Goal: Task Accomplishment & Management: Use online tool/utility

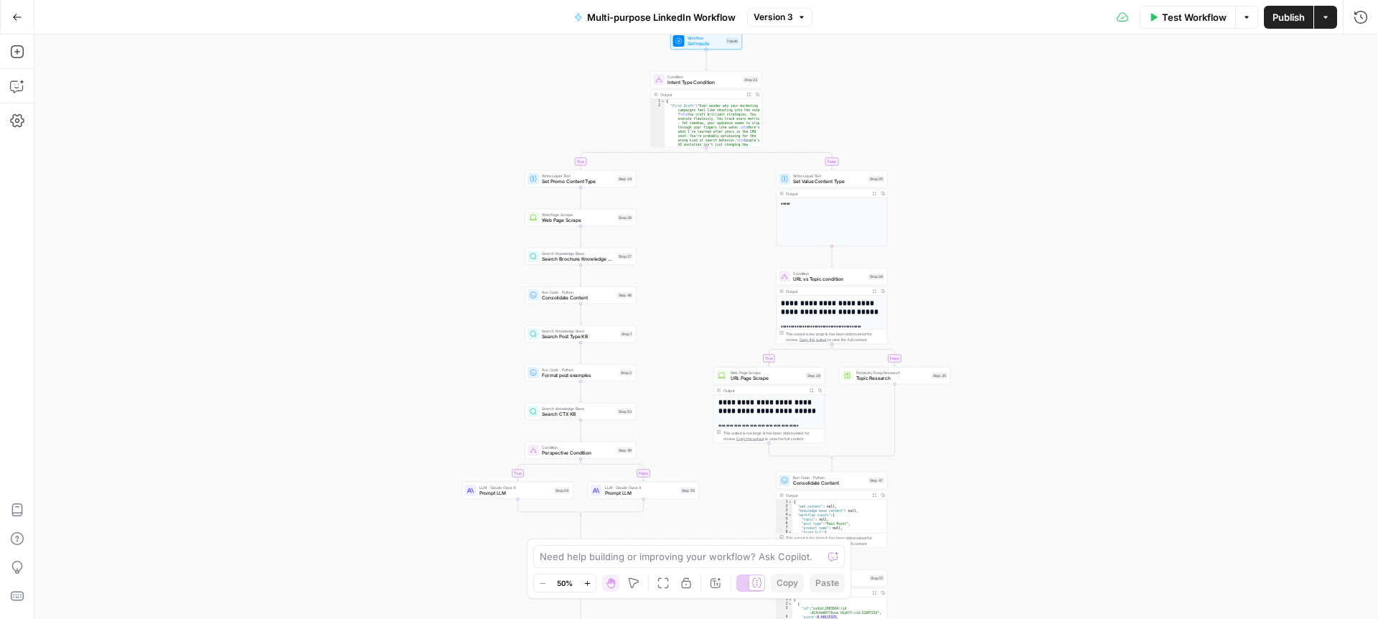
click at [17, 9] on button "Go Back" at bounding box center [17, 17] width 26 height 26
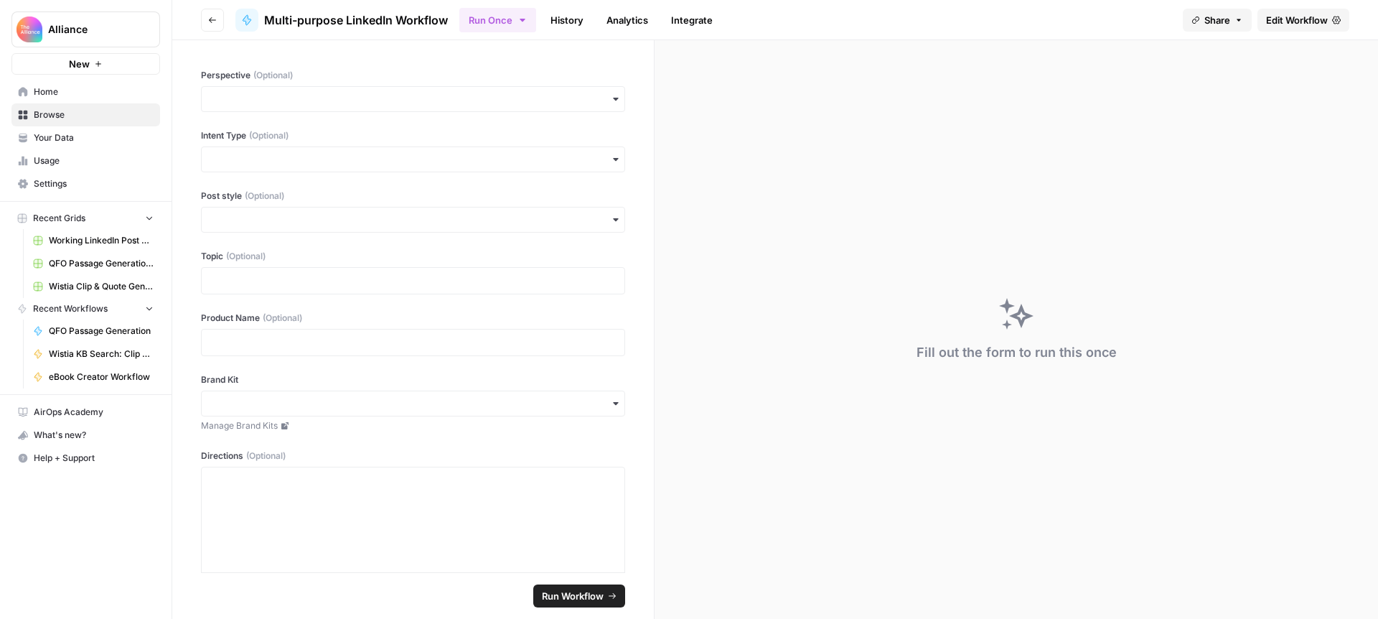
click at [1284, 21] on span "Edit Workflow" at bounding box center [1297, 20] width 62 height 14
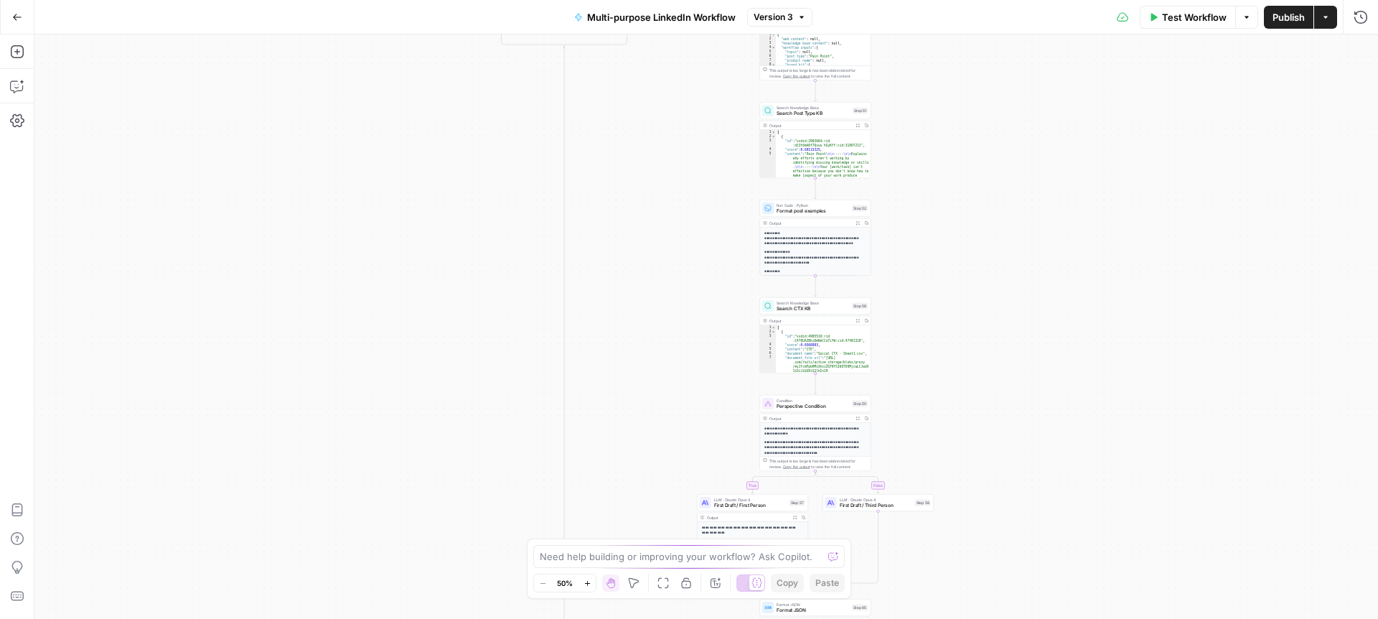
drag, startPoint x: 1162, startPoint y: 327, endPoint x: 1151, endPoint y: 545, distance: 219.1
click at [1151, 545] on div "true false true false true false true false true false Workflow Set Inputs Inpu…" at bounding box center [705, 326] width 1343 height 584
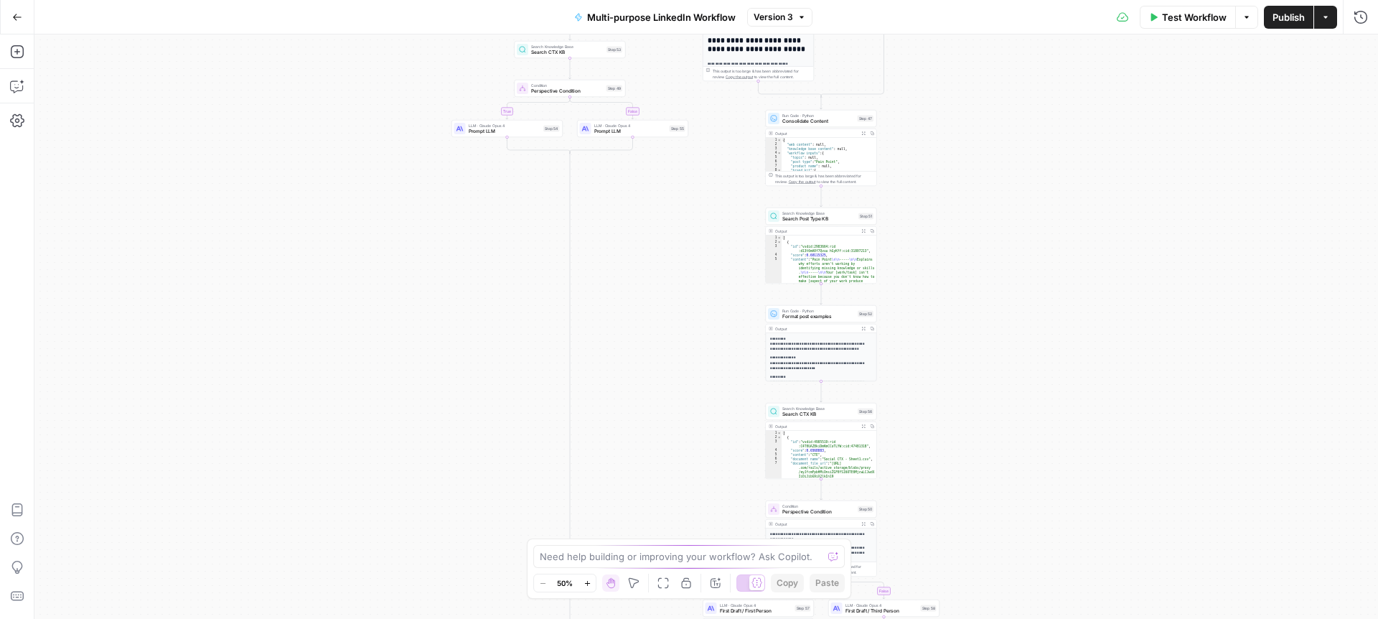
drag, startPoint x: 1087, startPoint y: 153, endPoint x: 1132, endPoint y: 356, distance: 208.1
click at [1132, 355] on div "true false true false true false true false true false Workflow Set Inputs Inpu…" at bounding box center [705, 326] width 1343 height 584
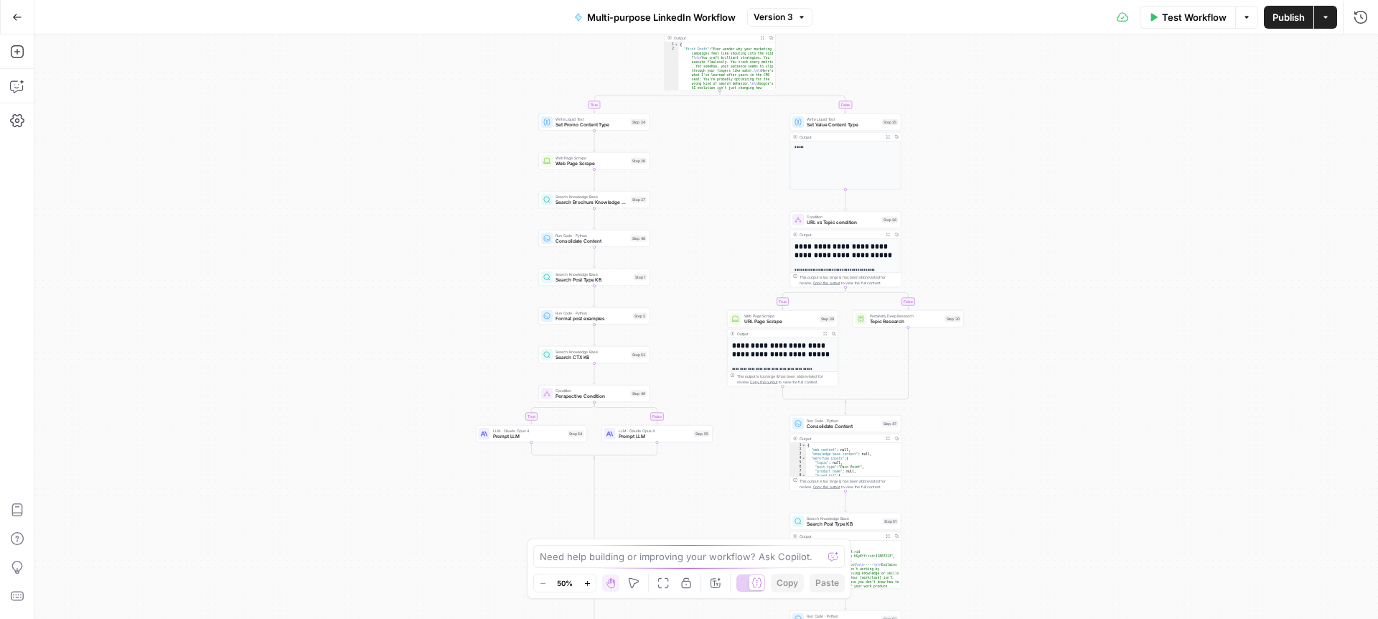
drag, startPoint x: 1117, startPoint y: 285, endPoint x: 1107, endPoint y: 496, distance: 211.2
click at [1107, 496] on div "true false true false true false true false true false Workflow Set Inputs Inpu…" at bounding box center [705, 326] width 1343 height 584
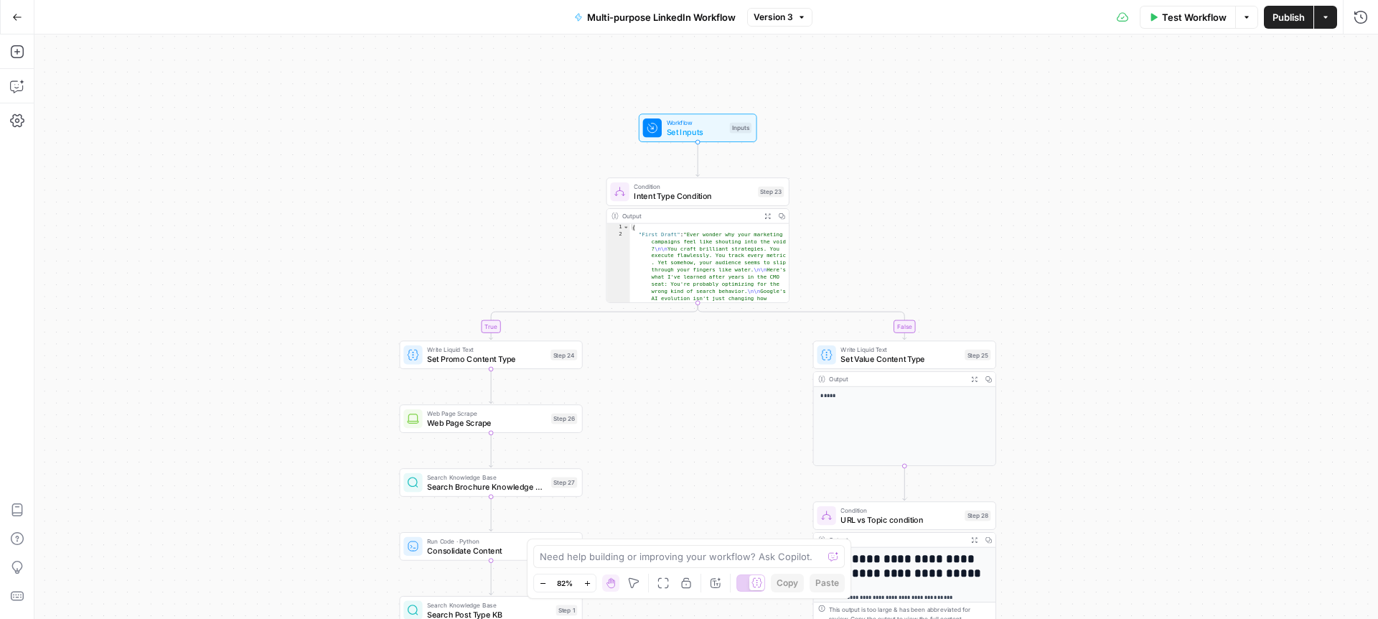
drag, startPoint x: 581, startPoint y: 140, endPoint x: 401, endPoint y: 226, distance: 199.7
click at [401, 226] on div "true false true false true false true false true false Workflow Set Inputs Inpu…" at bounding box center [705, 326] width 1343 height 584
click at [676, 194] on span "Intent Type Condition" at bounding box center [692, 197] width 119 height 11
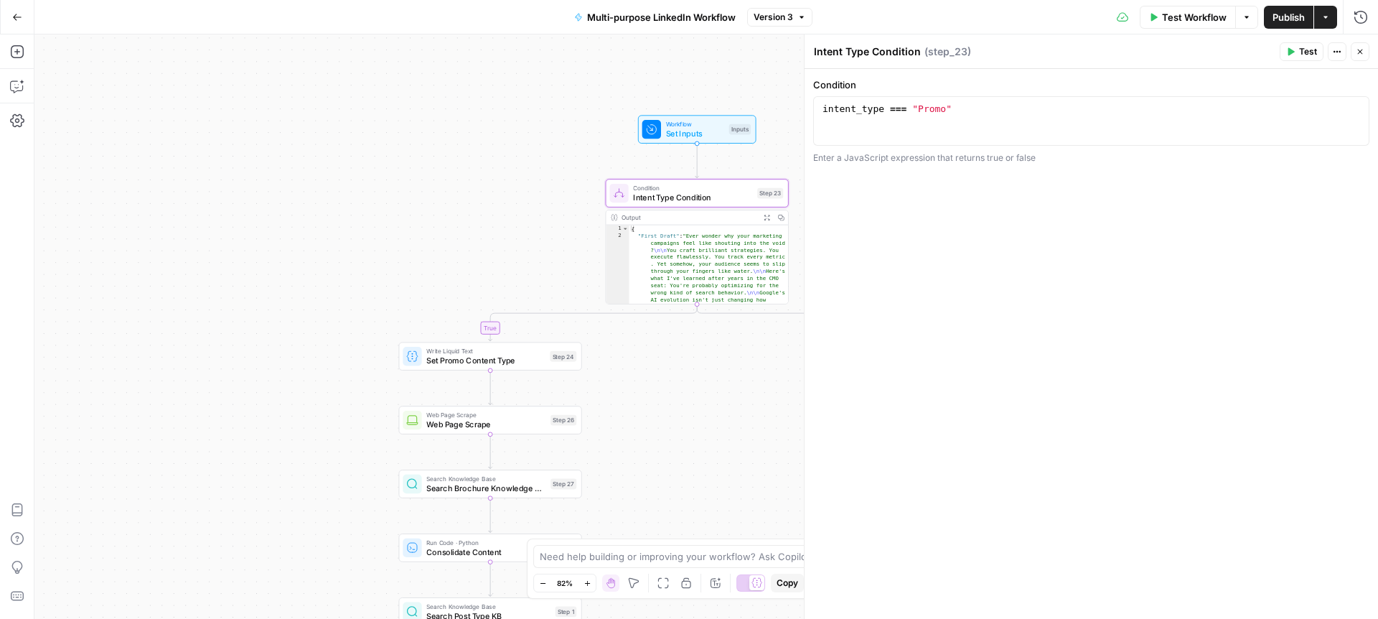
click at [1361, 47] on icon "button" at bounding box center [1360, 51] width 9 height 9
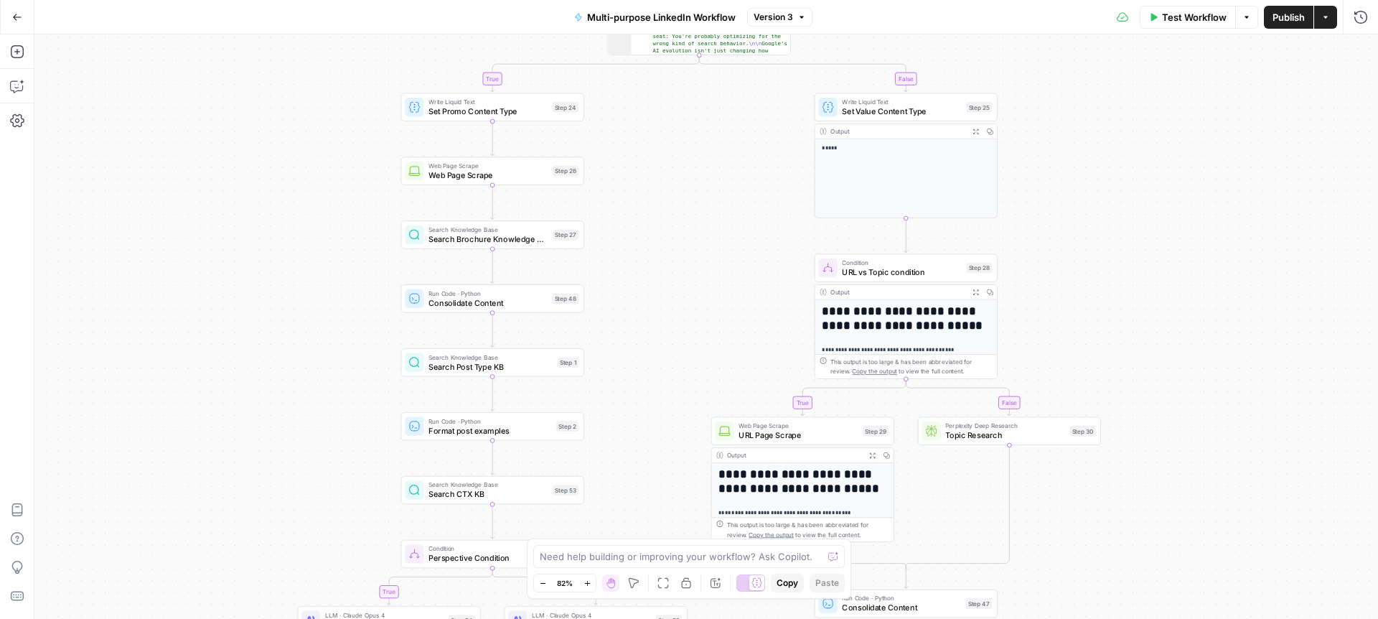
drag, startPoint x: 1048, startPoint y: 402, endPoint x: 1050, endPoint y: 153, distance: 249.0
click at [1050, 153] on div "true false true false true false true false true false Workflow Set Inputs Inpu…" at bounding box center [705, 326] width 1343 height 584
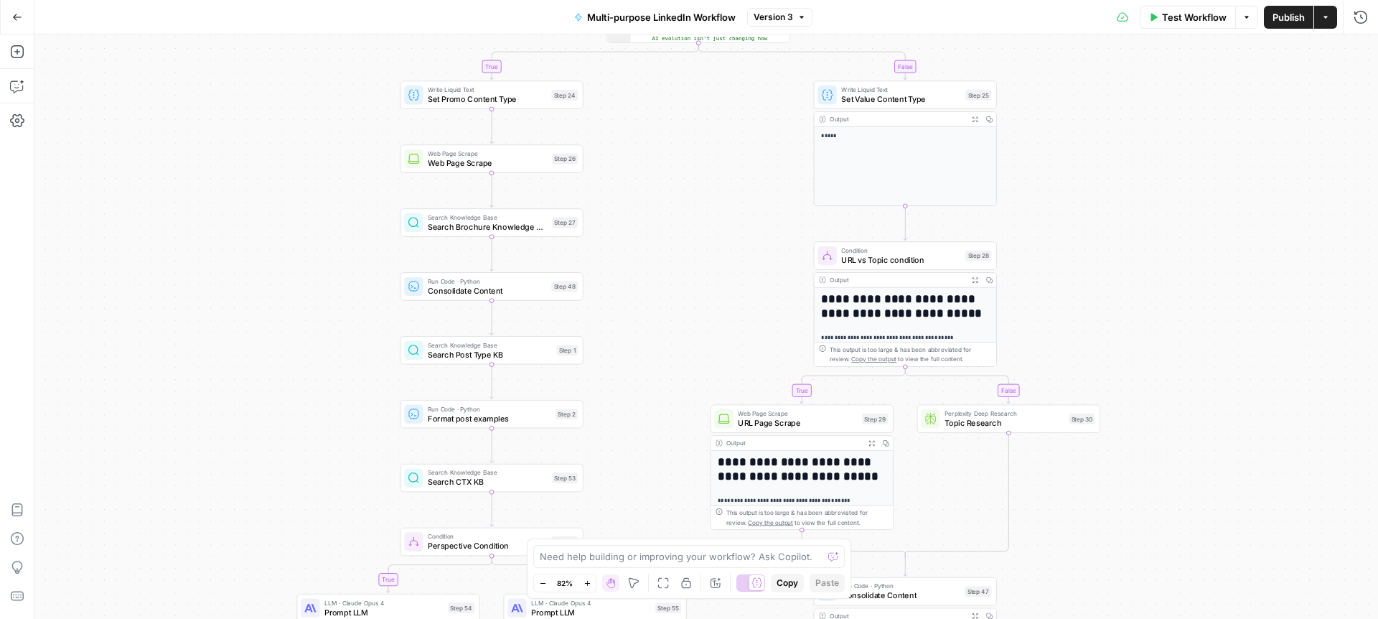
drag, startPoint x: 1084, startPoint y: 298, endPoint x: 1068, endPoint y: 175, distance: 123.8
click at [1068, 175] on div "true false true false true false true false true false Workflow Set Inputs Inpu…" at bounding box center [705, 326] width 1343 height 584
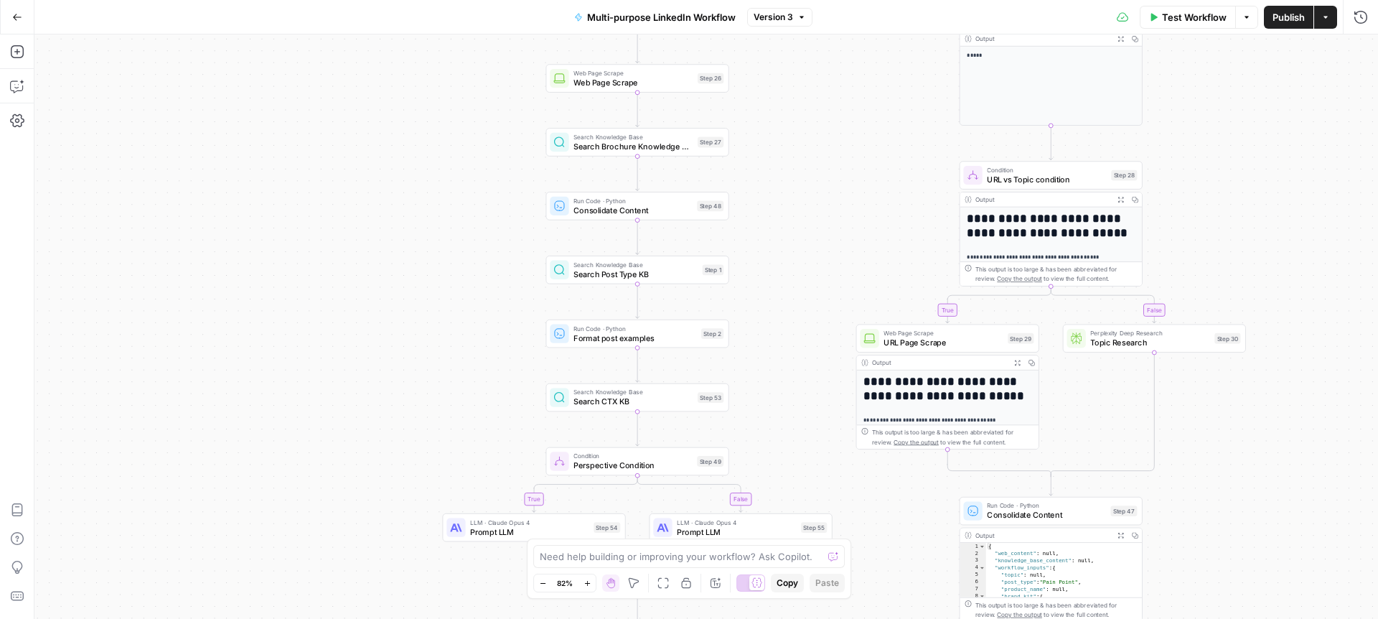
drag, startPoint x: 1038, startPoint y: 181, endPoint x: 1199, endPoint y: 211, distance: 164.3
click at [1199, 211] on div "true false true false true false true false true false Workflow Set Inputs Inpu…" at bounding box center [705, 326] width 1343 height 584
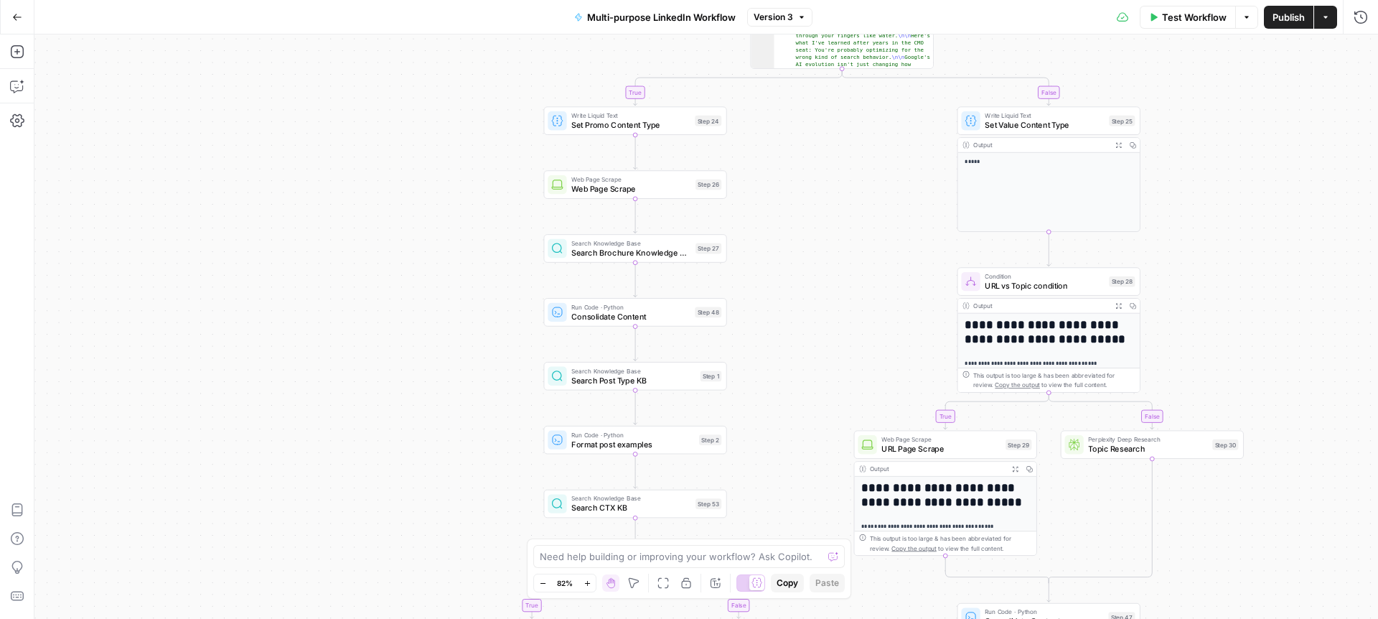
drag, startPoint x: 512, startPoint y: 76, endPoint x: 510, endPoint y: 184, distance: 107.7
click at [510, 184] on div "true false true false true false true false true false Workflow Set Inputs Inpu…" at bounding box center [705, 326] width 1343 height 584
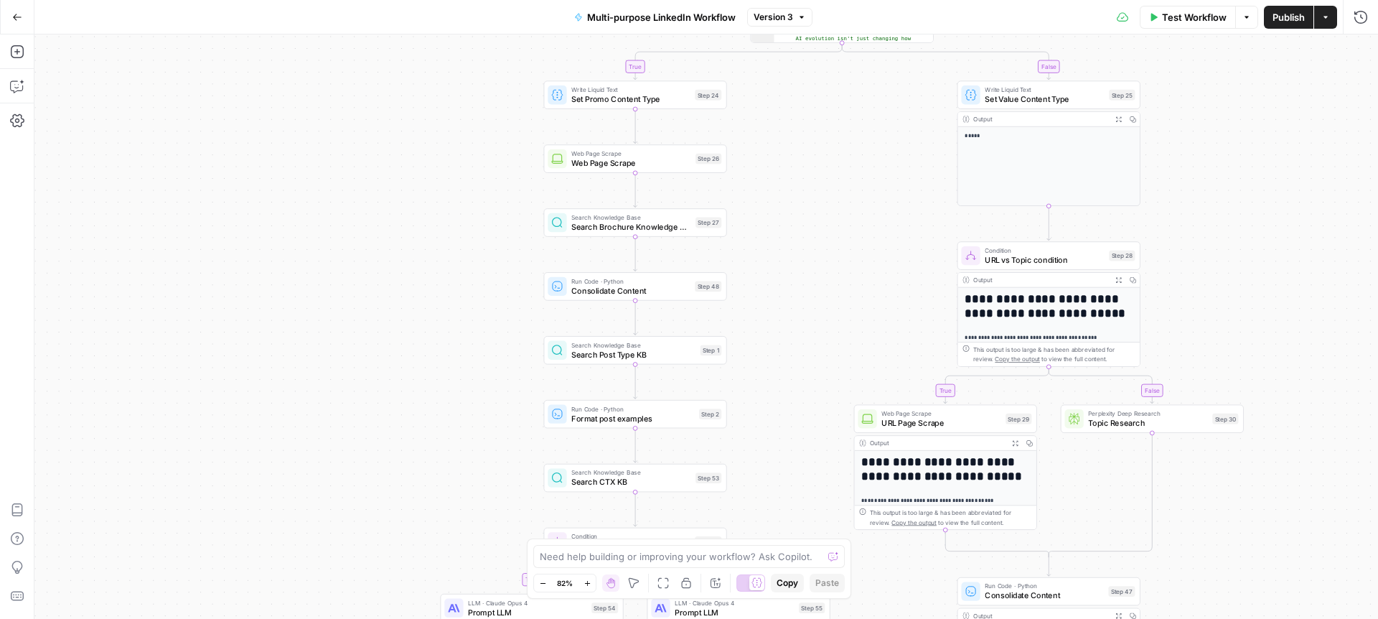
drag, startPoint x: 496, startPoint y: 259, endPoint x: 496, endPoint y: 185, distance: 73.9
click at [496, 185] on div "true false true false true false true false true false Workflow Set Inputs Inpu…" at bounding box center [705, 326] width 1343 height 584
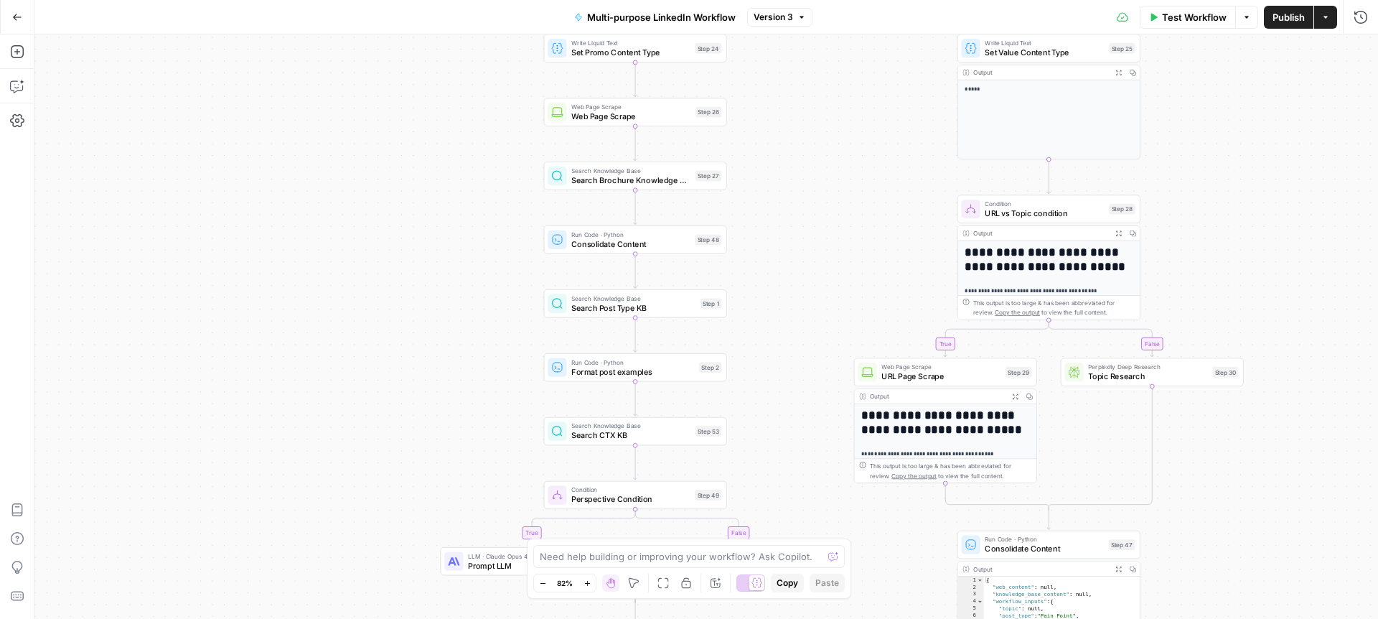
click at [599, 182] on span "Search Brochure Knowledge Base" at bounding box center [630, 179] width 119 height 11
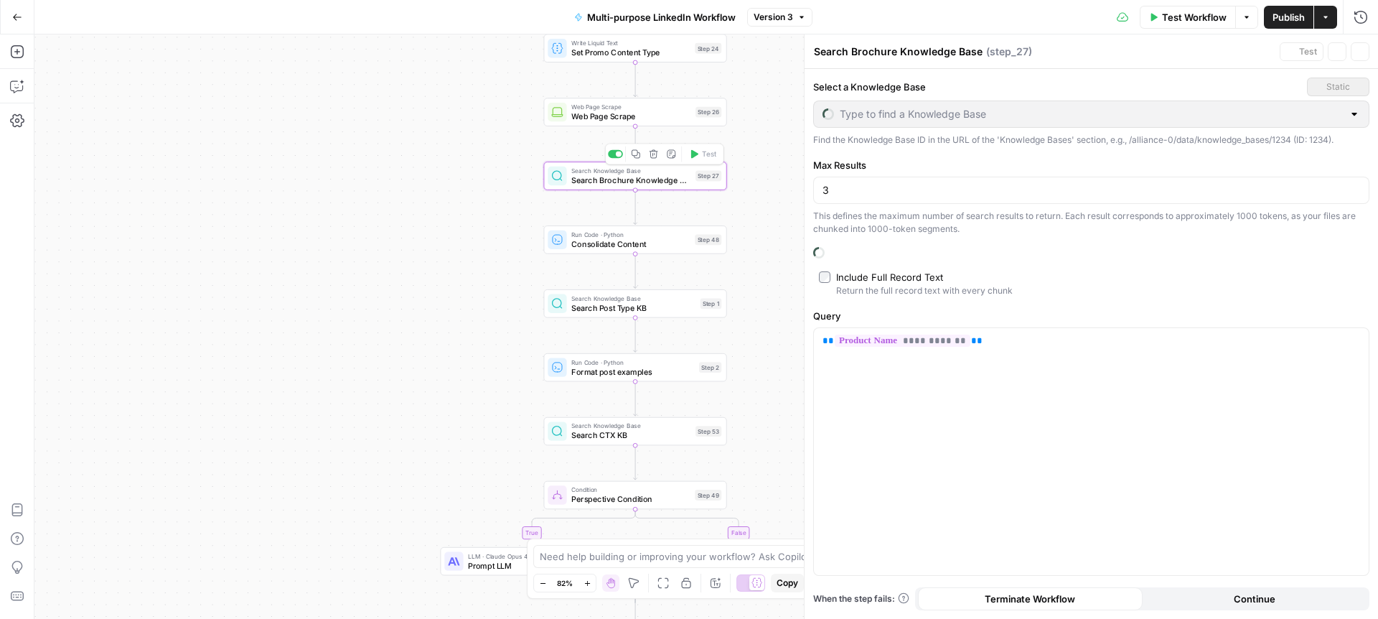
type input "Event Brochures"
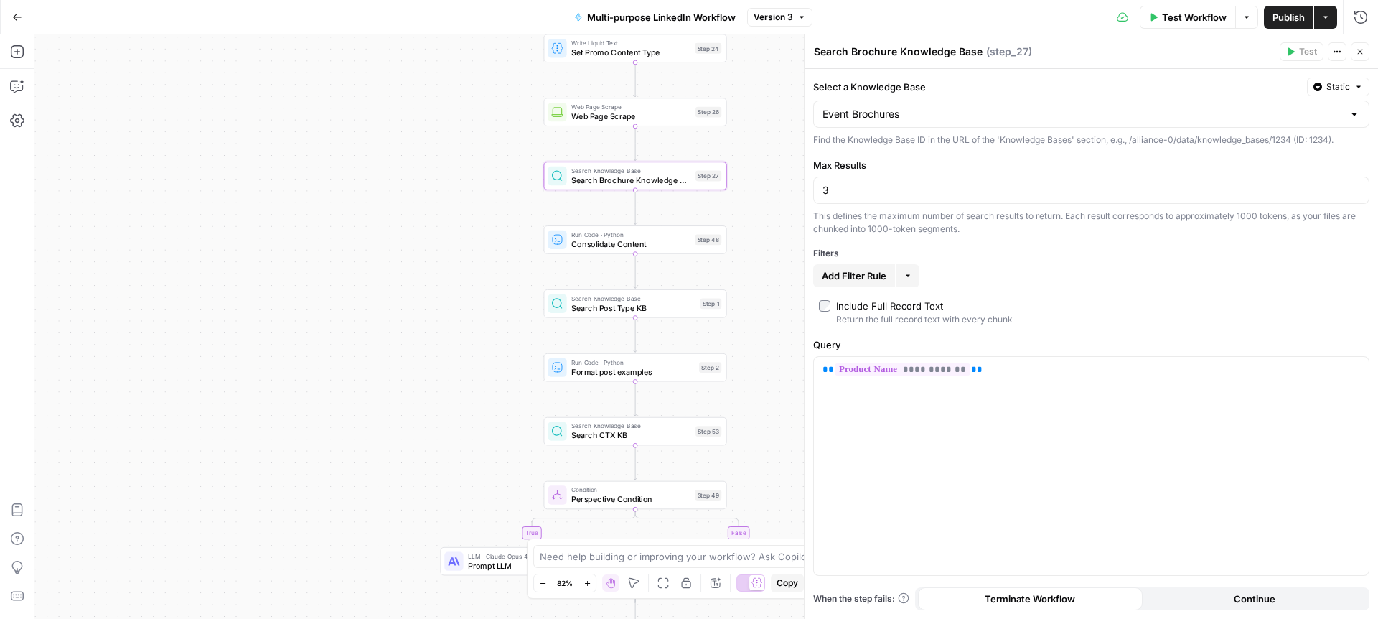
click at [1359, 50] on icon "button" at bounding box center [1360, 51] width 9 height 9
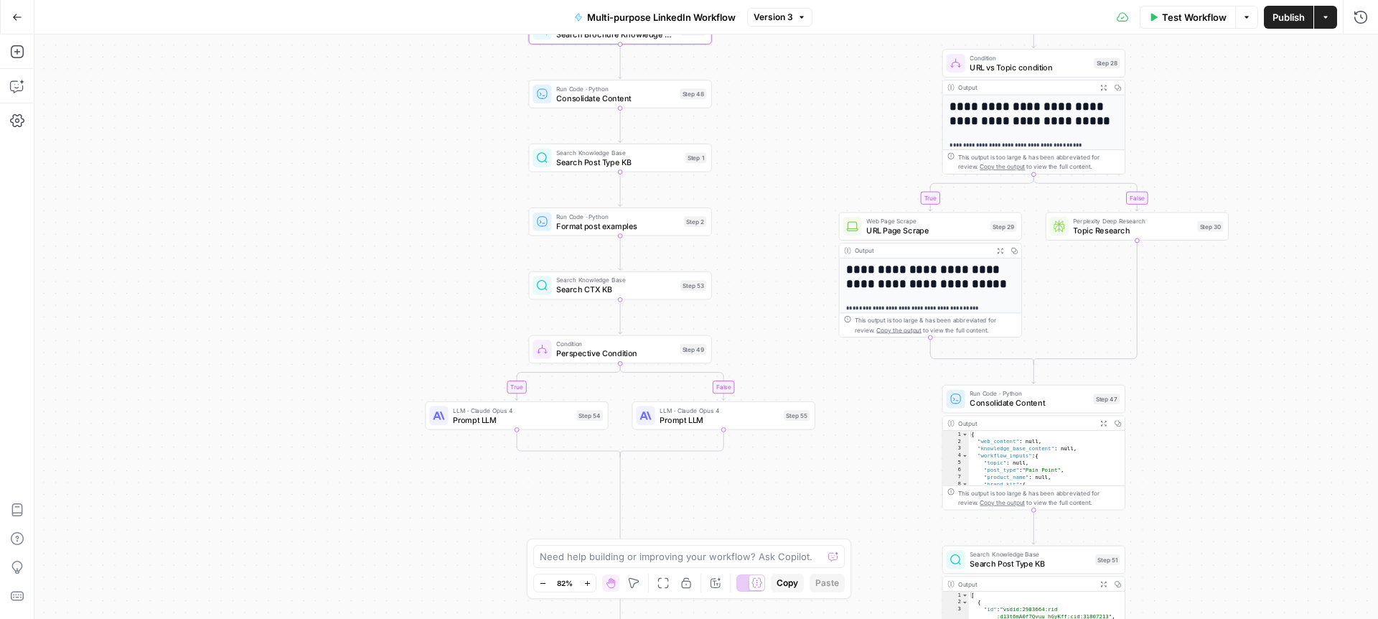
drag, startPoint x: 507, startPoint y: 261, endPoint x: 486, endPoint y: 80, distance: 182.8
click at [486, 80] on div "true false true false true false true false true false Workflow Set Inputs Inpu…" at bounding box center [705, 326] width 1343 height 584
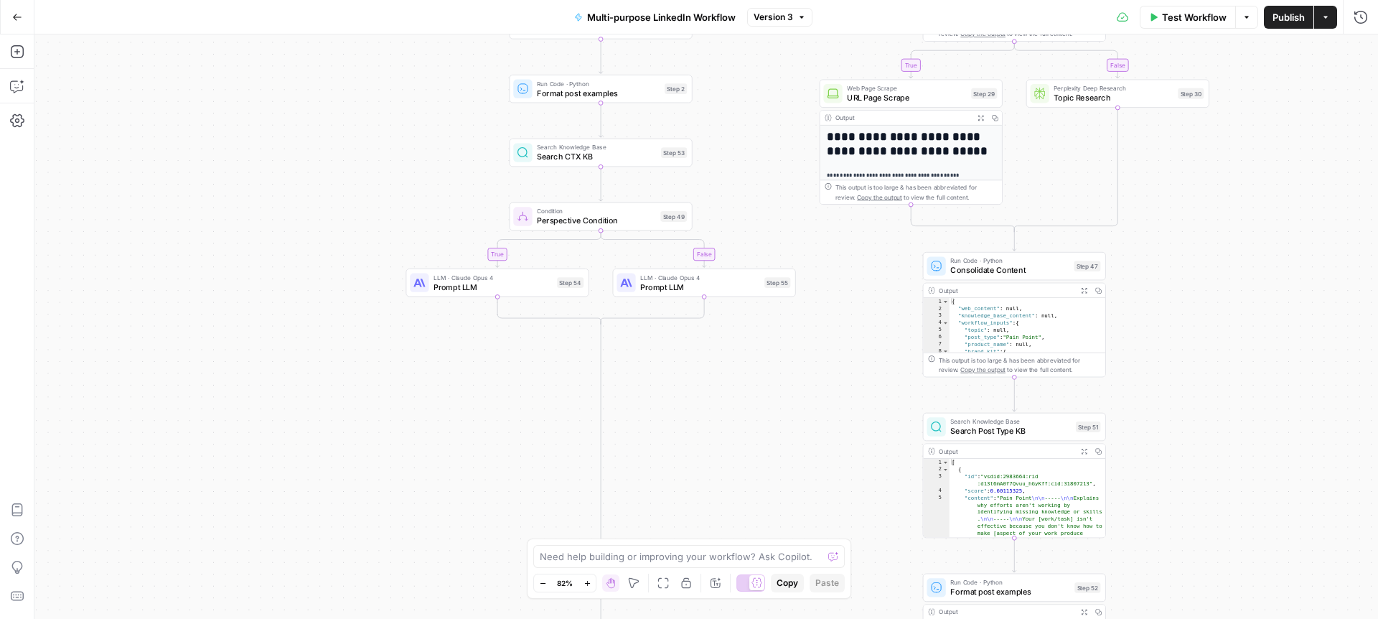
drag, startPoint x: 415, startPoint y: 263, endPoint x: 393, endPoint y: 65, distance: 199.3
click at [393, 65] on div "true false true false true false true false true false Workflow Set Inputs Inpu…" at bounding box center [705, 326] width 1343 height 584
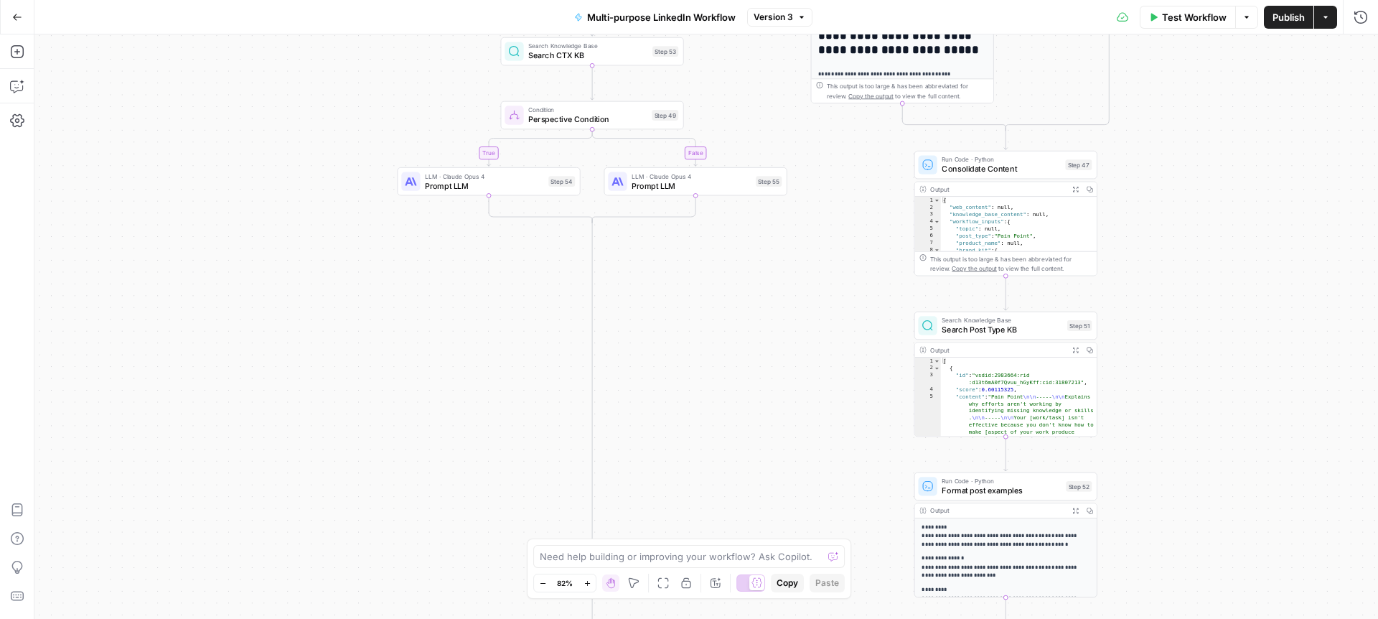
drag, startPoint x: 769, startPoint y: 399, endPoint x: 748, endPoint y: 151, distance: 249.2
click at [748, 151] on div "true false true false true false true false true false Workflow Set Inputs Inpu…" at bounding box center [705, 326] width 1343 height 584
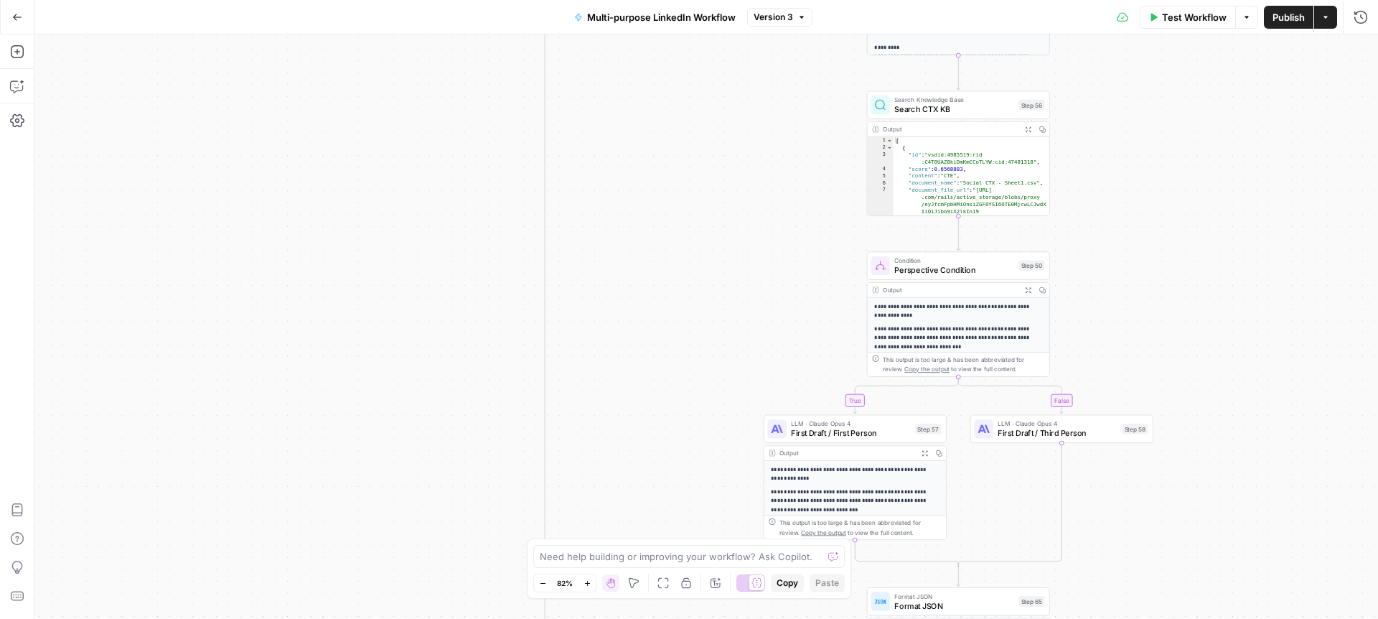
drag, startPoint x: 805, startPoint y: 408, endPoint x: 779, endPoint y: 115, distance: 294.7
click at [779, 115] on div "true false true false true false true false true false Workflow Set Inputs Inpu…" at bounding box center [705, 326] width 1343 height 584
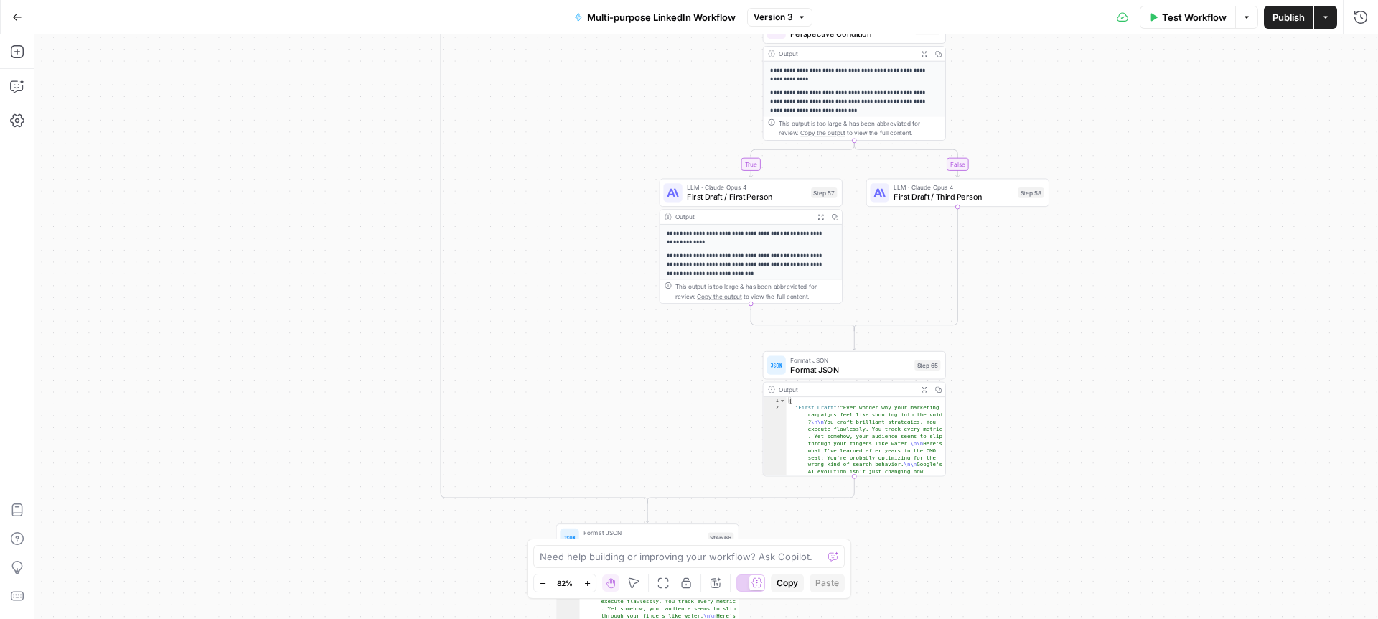
drag, startPoint x: 819, startPoint y: 327, endPoint x: 715, endPoint y: 90, distance: 258.0
click at [715, 90] on div "true false true false true false true false true false Workflow Set Inputs Inpu…" at bounding box center [705, 326] width 1343 height 584
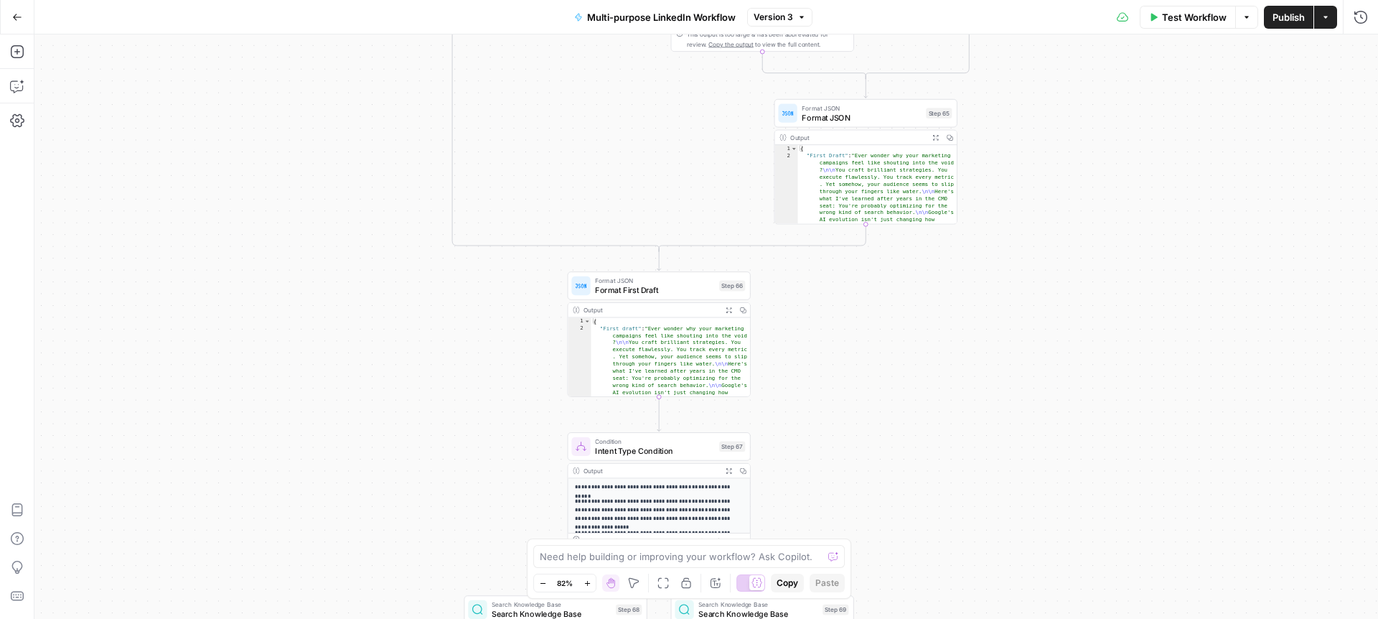
drag, startPoint x: 632, startPoint y: 261, endPoint x: 643, endPoint y: 9, distance: 252.2
click at [643, 9] on div "Go Back Multi-purpose LinkedIn Workflow Version 3 Test Workflow Options Publish…" at bounding box center [689, 309] width 1378 height 619
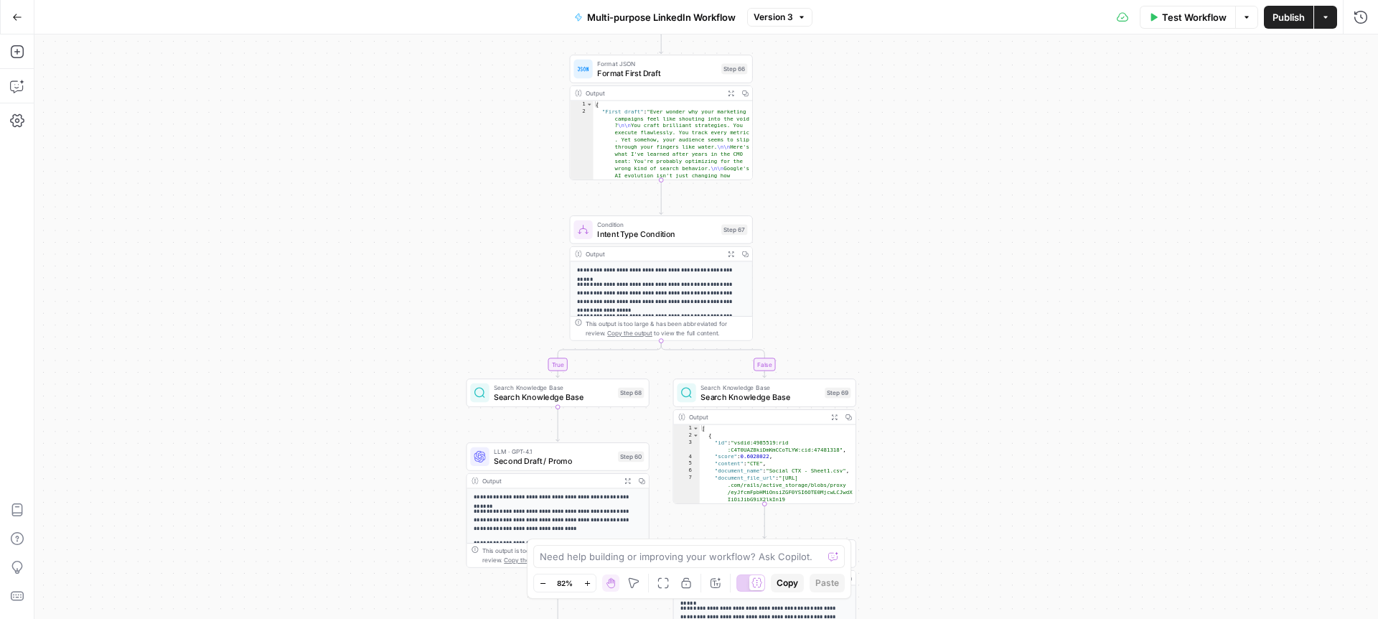
drag, startPoint x: 586, startPoint y: 200, endPoint x: 588, endPoint y: -17, distance: 216.7
click at [588, 0] on html "Alliance New Home Browse Your Data Usage Settings Recent Grids Working LinkedIn…" at bounding box center [689, 309] width 1378 height 619
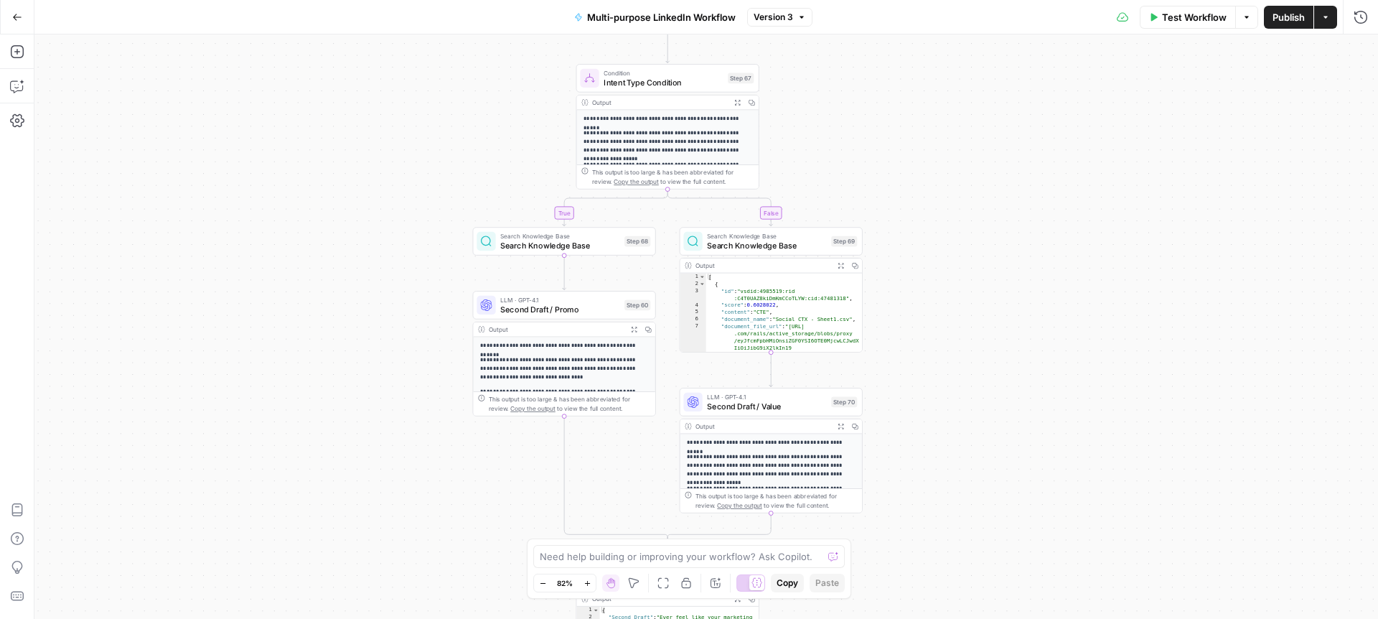
drag, startPoint x: 482, startPoint y: 198, endPoint x: 489, endPoint y: 34, distance: 164.5
click at [489, 34] on div "true false true false true false true false true false Workflow Set Inputs Inpu…" at bounding box center [705, 326] width 1343 height 584
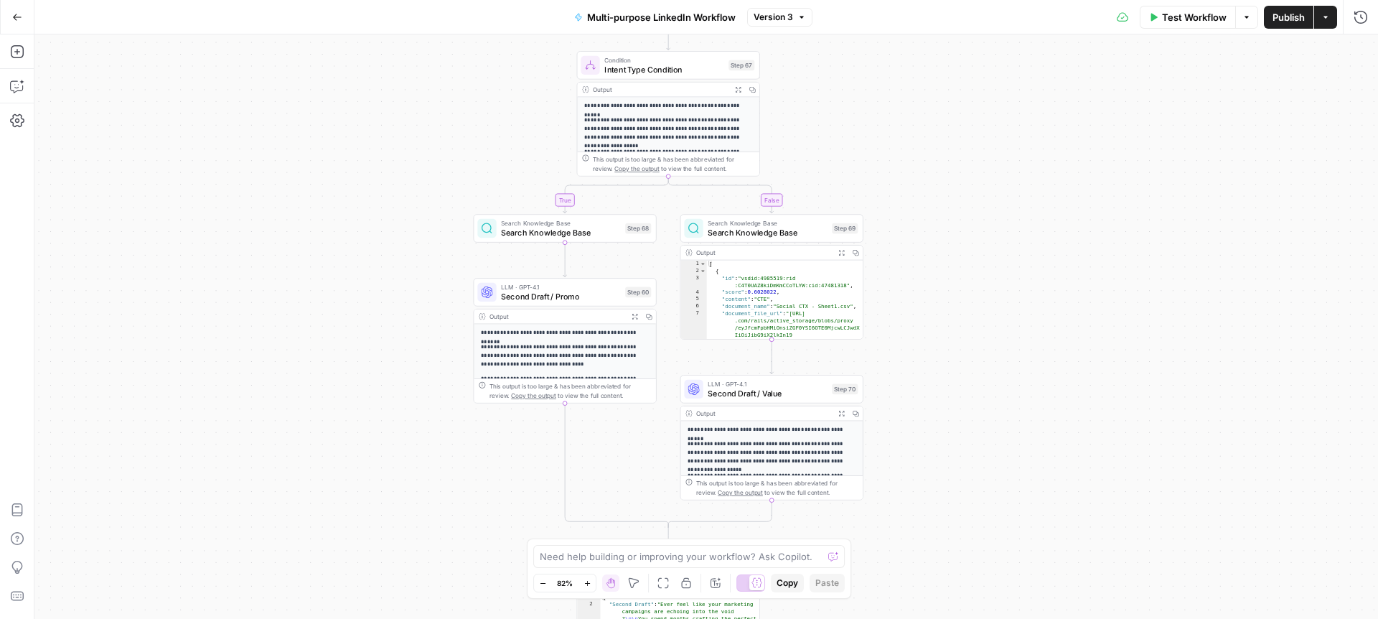
click at [1323, 14] on icon "button" at bounding box center [1325, 17] width 9 height 9
click at [1065, 133] on div "true false true false true false true false true false Workflow Set Inputs Inpu…" at bounding box center [705, 326] width 1343 height 584
click at [13, 16] on icon "button" at bounding box center [17, 17] width 9 height 6
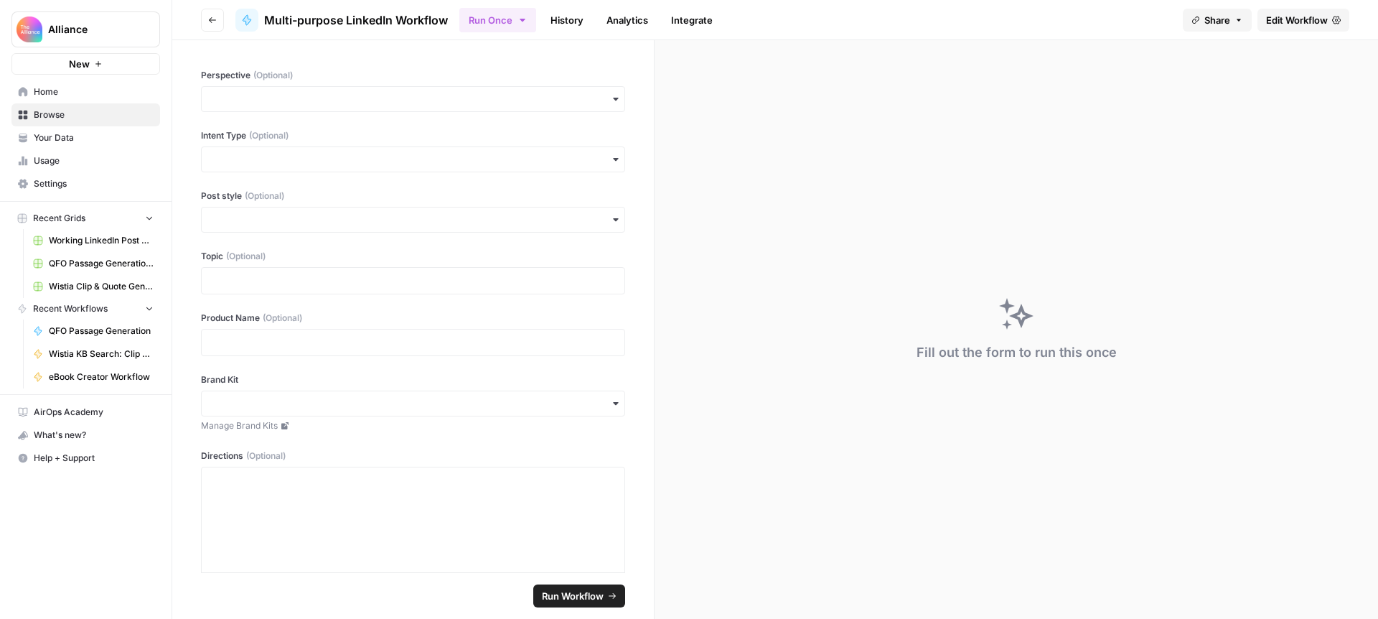
click at [1242, 27] on button "Share" at bounding box center [1217, 20] width 69 height 23
click at [1147, 18] on div "Run Once History Analytics Integrate" at bounding box center [815, 20] width 712 height 28
click at [60, 93] on span "Home" at bounding box center [94, 91] width 120 height 13
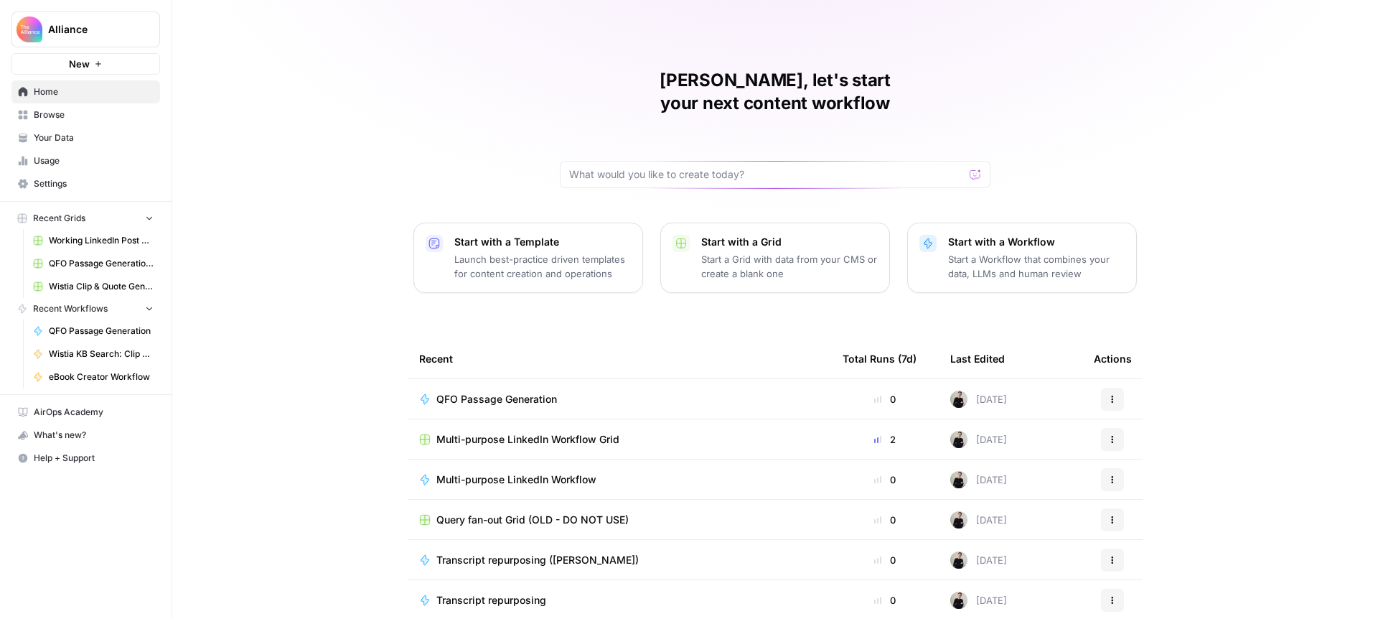
click at [1114, 475] on icon "button" at bounding box center [1112, 479] width 9 height 9
click at [1320, 391] on div "[PERSON_NAME], let's start your next content workflow Start with a Template Lau…" at bounding box center [775, 341] width 1206 height 683
click at [573, 432] on span "Multi-purpose LinkedIn Workflow Grid" at bounding box center [527, 439] width 183 height 14
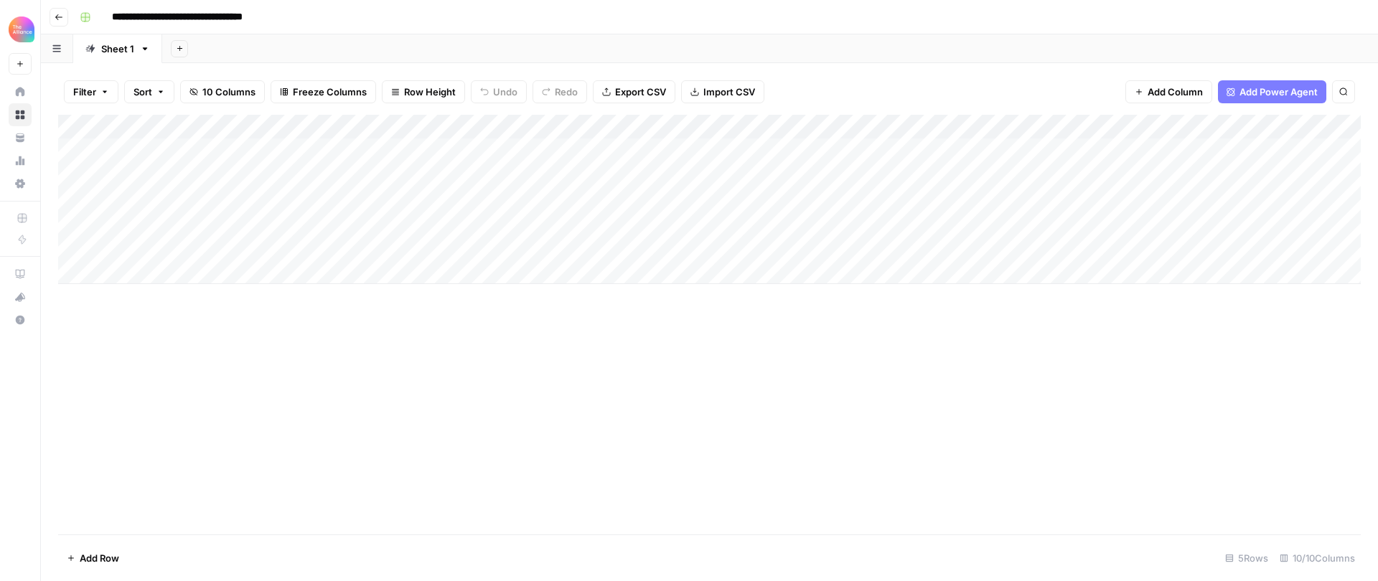
click at [1086, 127] on div "Add Column" at bounding box center [709, 199] width 1303 height 169
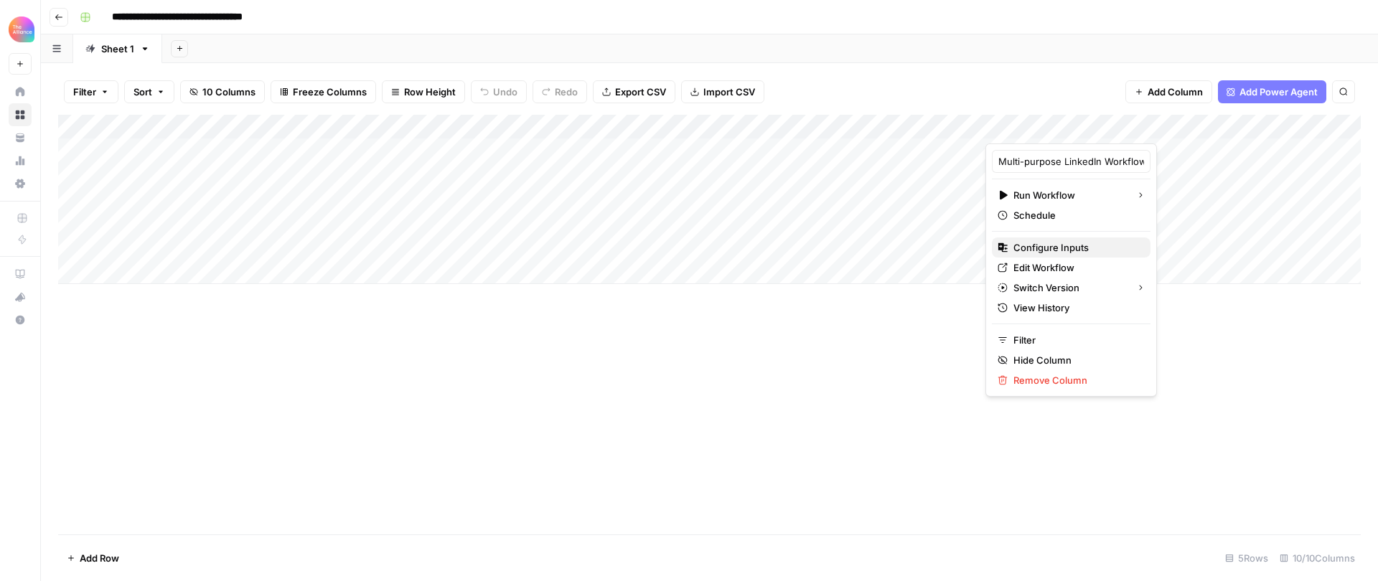
click at [1061, 242] on span "Configure Inputs" at bounding box center [1076, 247] width 126 height 14
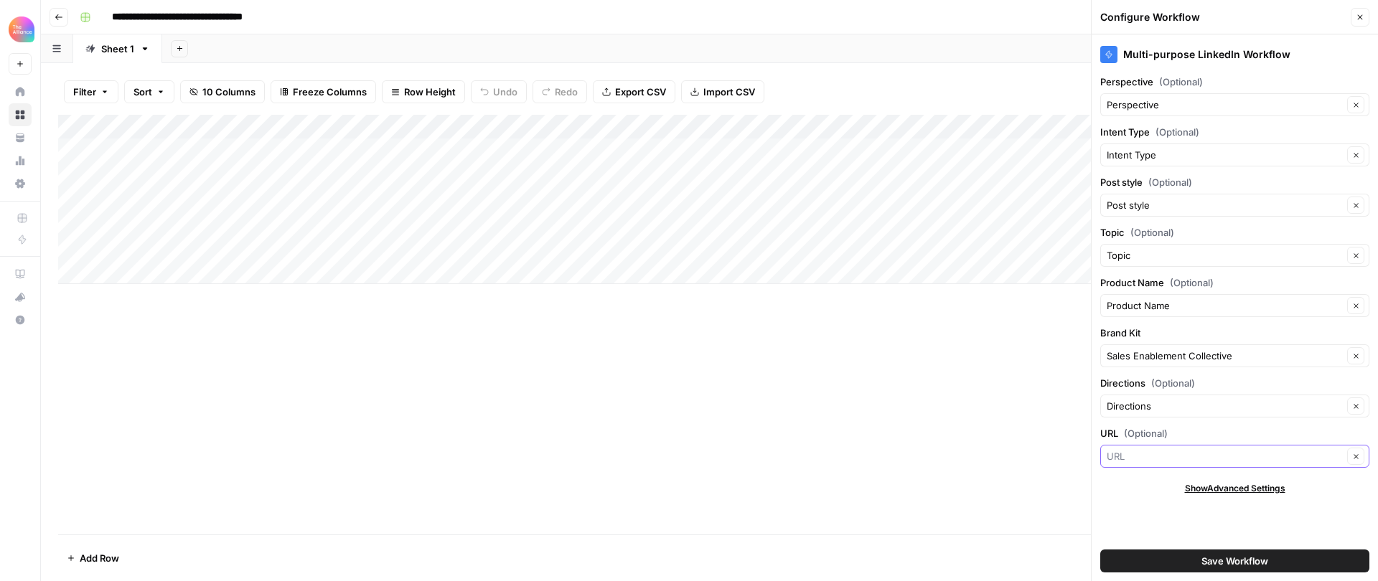
click at [1195, 449] on input "URL (Optional)" at bounding box center [1225, 456] width 236 height 14
type input "URL"
click at [1143, 493] on div "Show Advanced Settings" at bounding box center [1234, 488] width 269 height 13
click at [1356, 14] on icon "button" at bounding box center [1360, 17] width 9 height 9
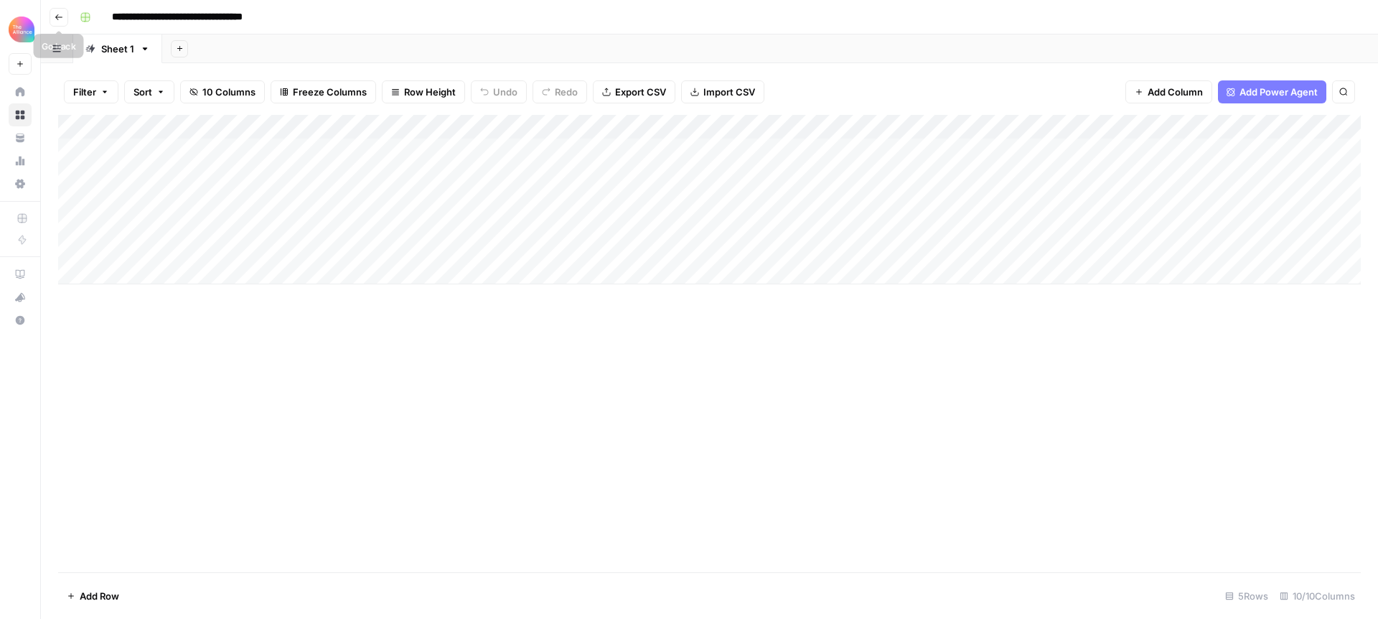
click at [55, 15] on icon "button" at bounding box center [59, 17] width 9 height 9
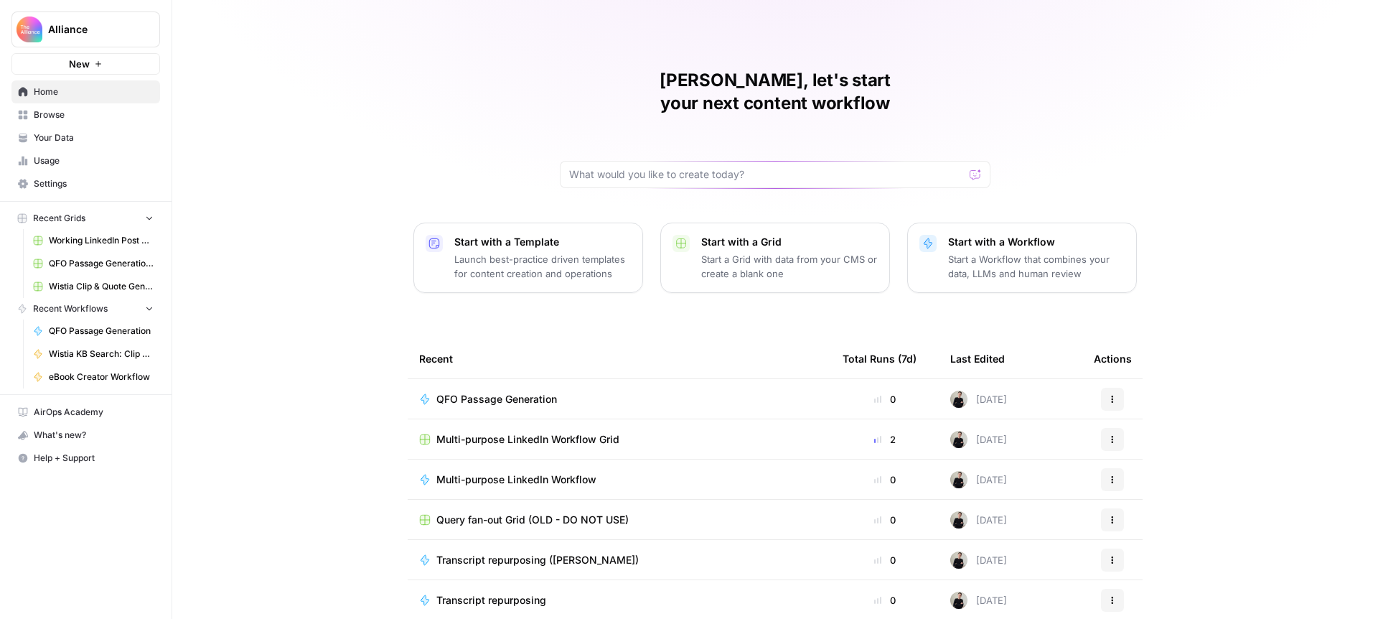
click at [685, 392] on div "QFO Passage Generation" at bounding box center [619, 399] width 400 height 14
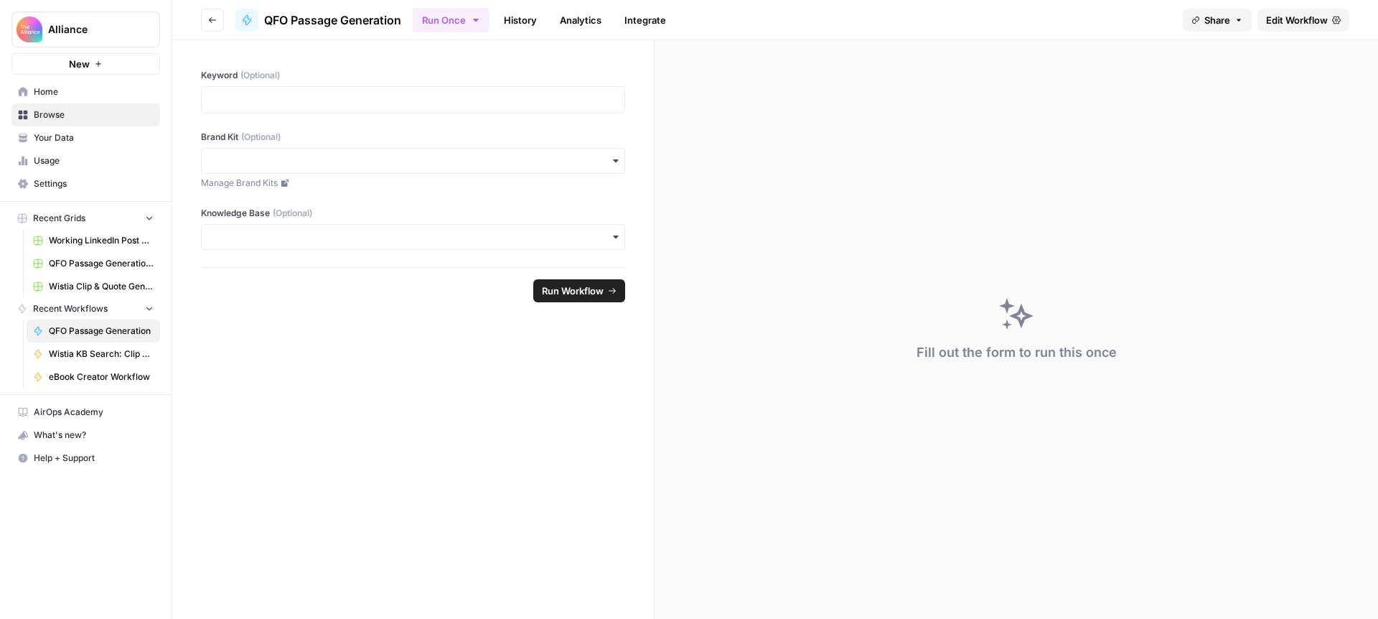
click at [1267, 18] on span "Edit Workflow" at bounding box center [1297, 20] width 62 height 14
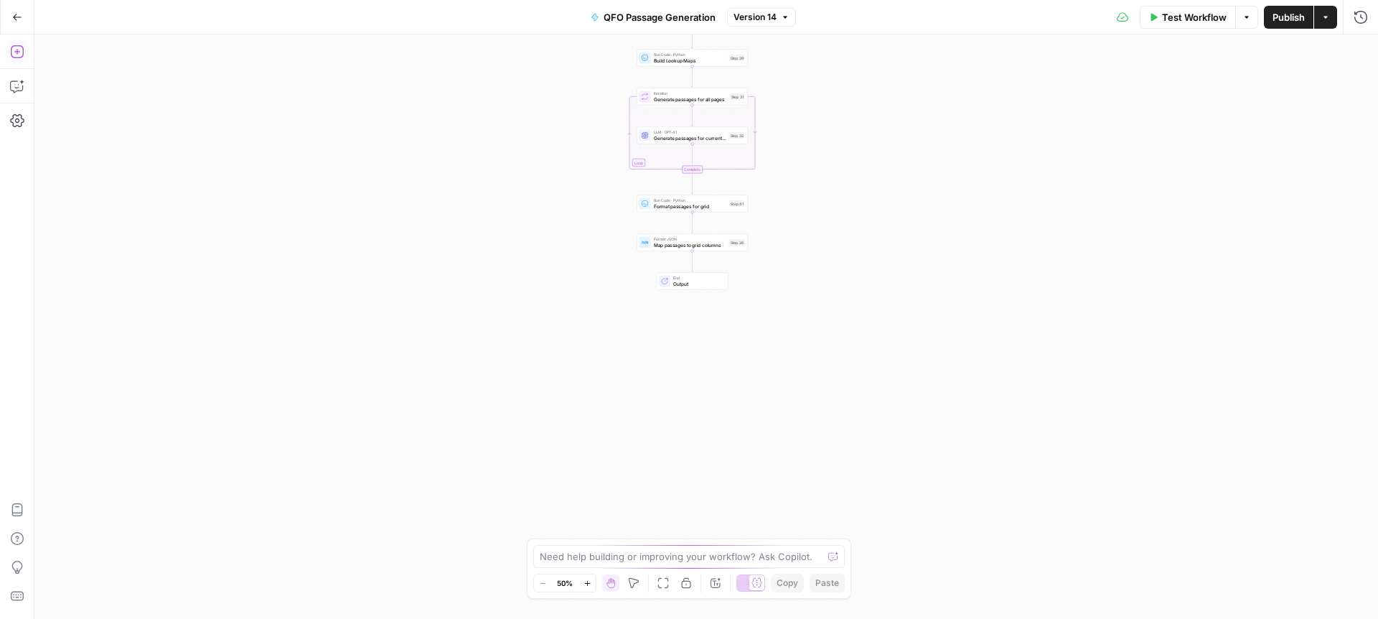
click at [13, 47] on icon "button" at bounding box center [17, 51] width 14 height 14
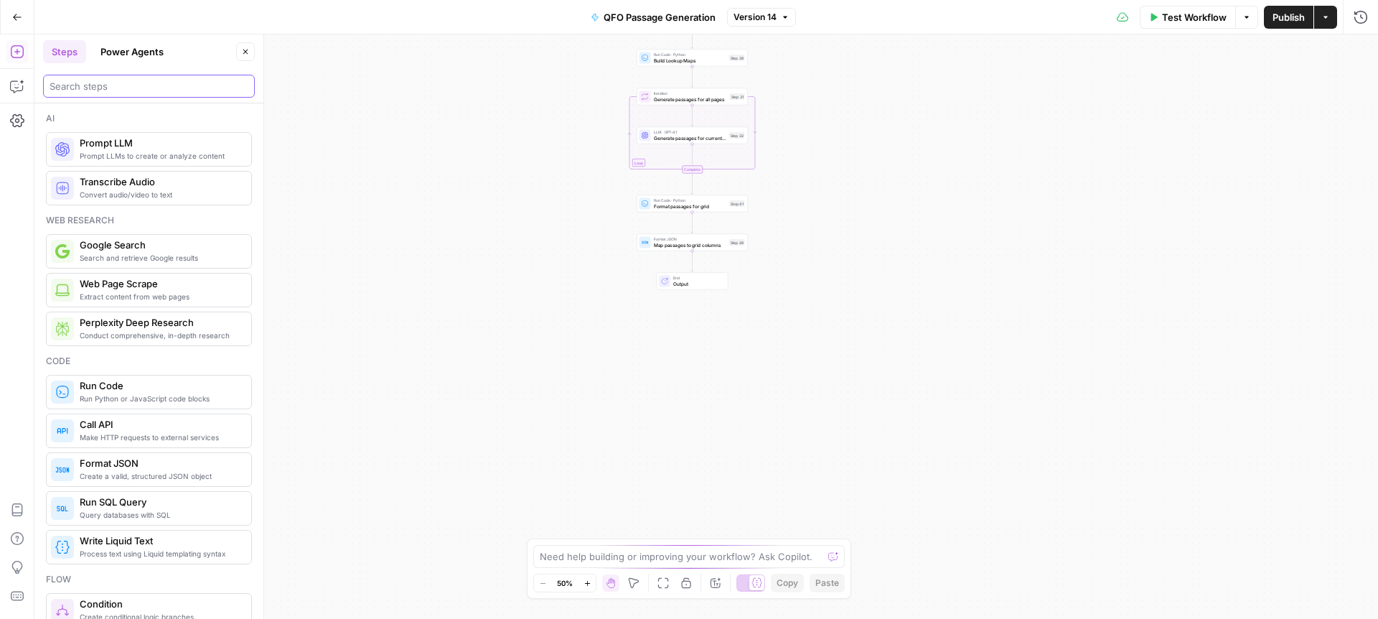
click at [139, 90] on input "search" at bounding box center [149, 86] width 199 height 14
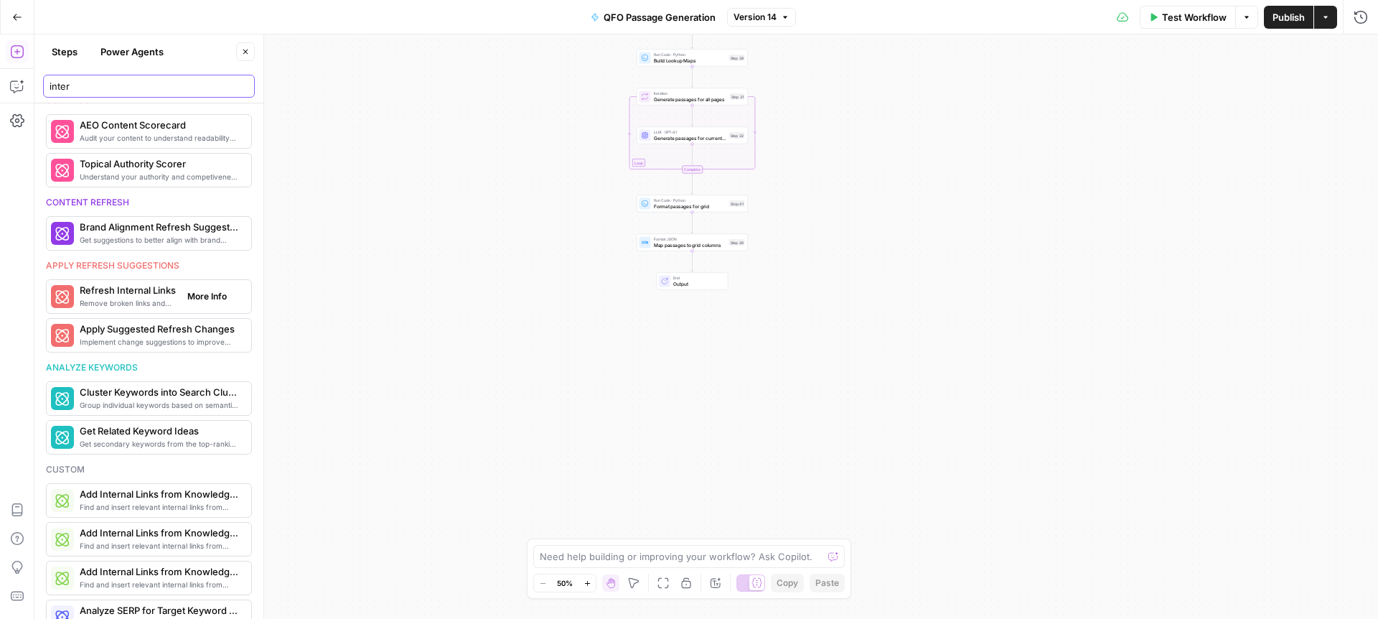
scroll to position [1738, 0]
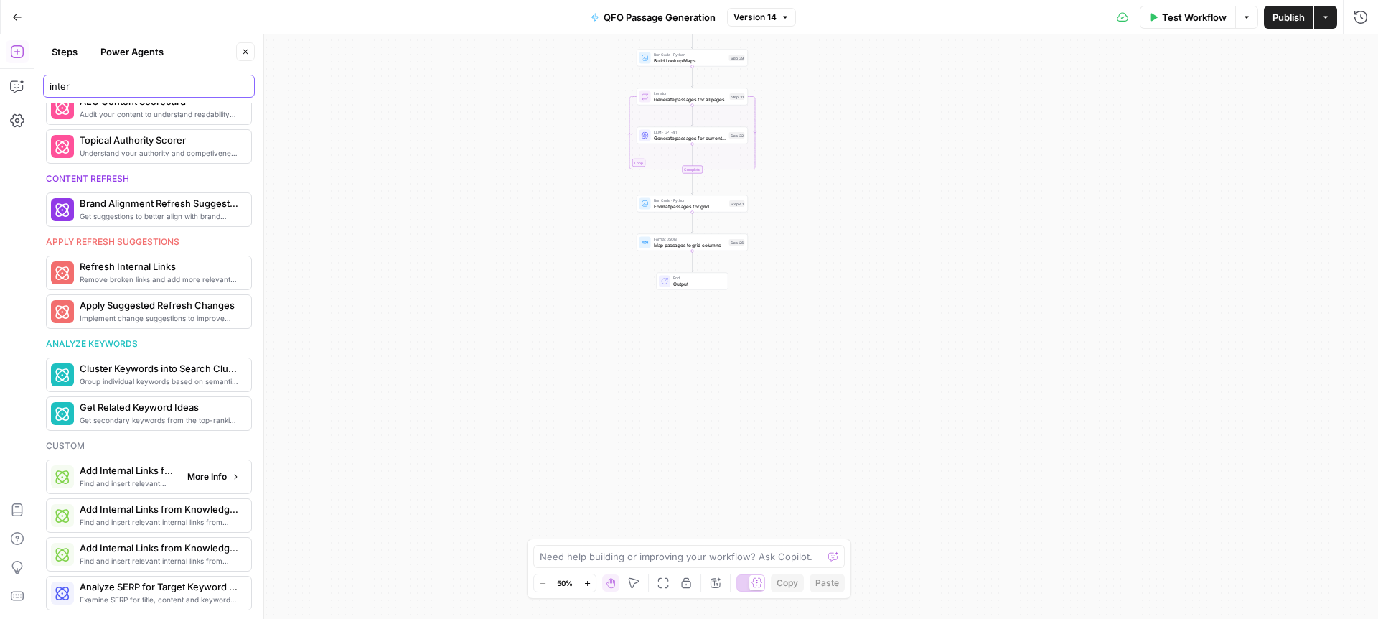
type input "inter"
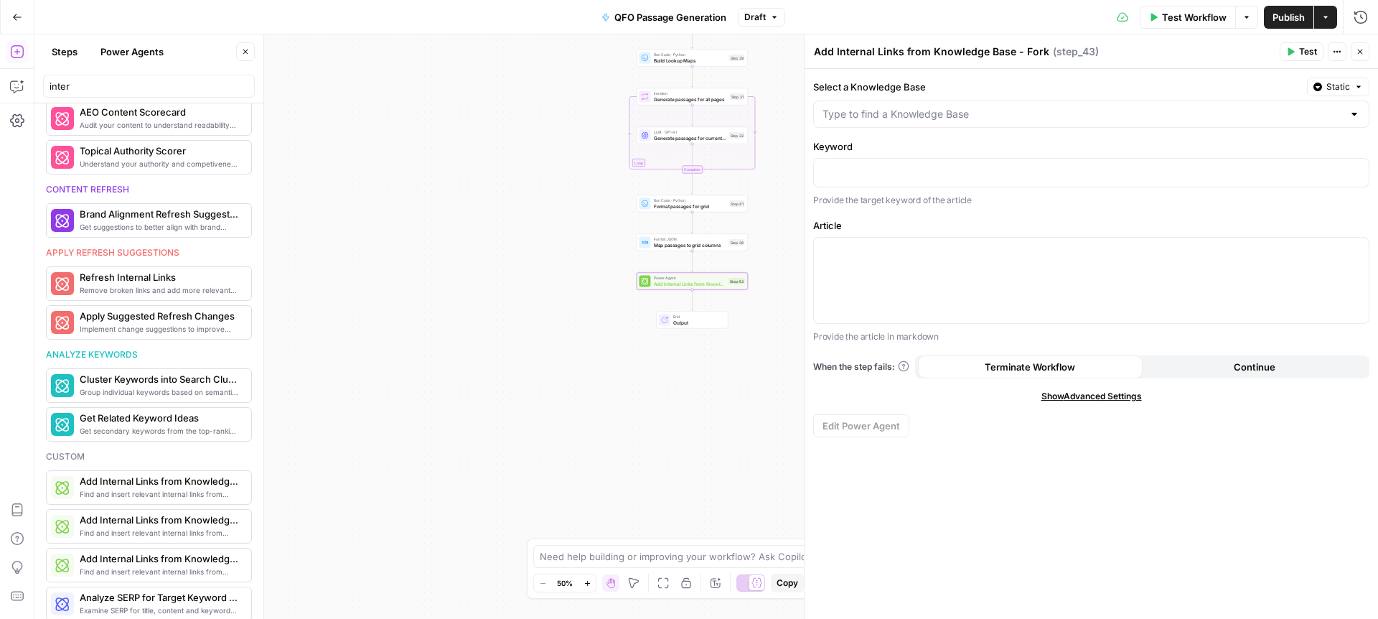
click at [1030, 123] on div at bounding box center [1091, 113] width 556 height 27
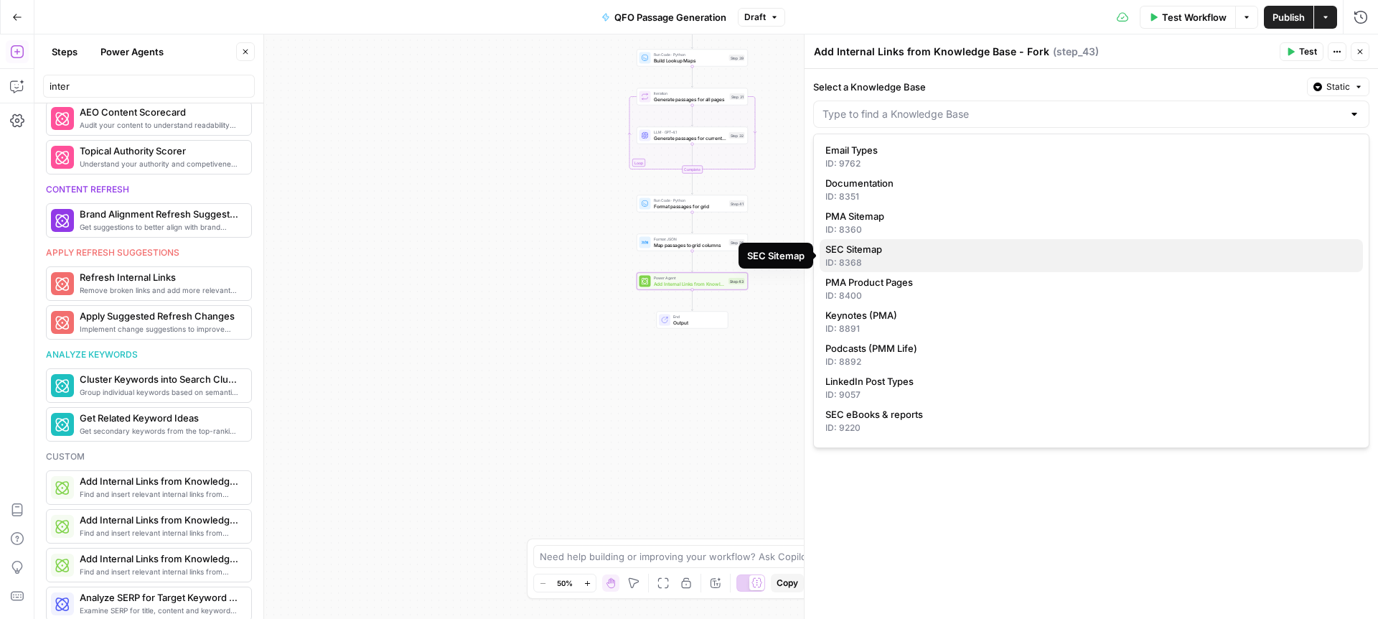
click at [981, 255] on span "SEC Sitemap" at bounding box center [1088, 249] width 526 height 14
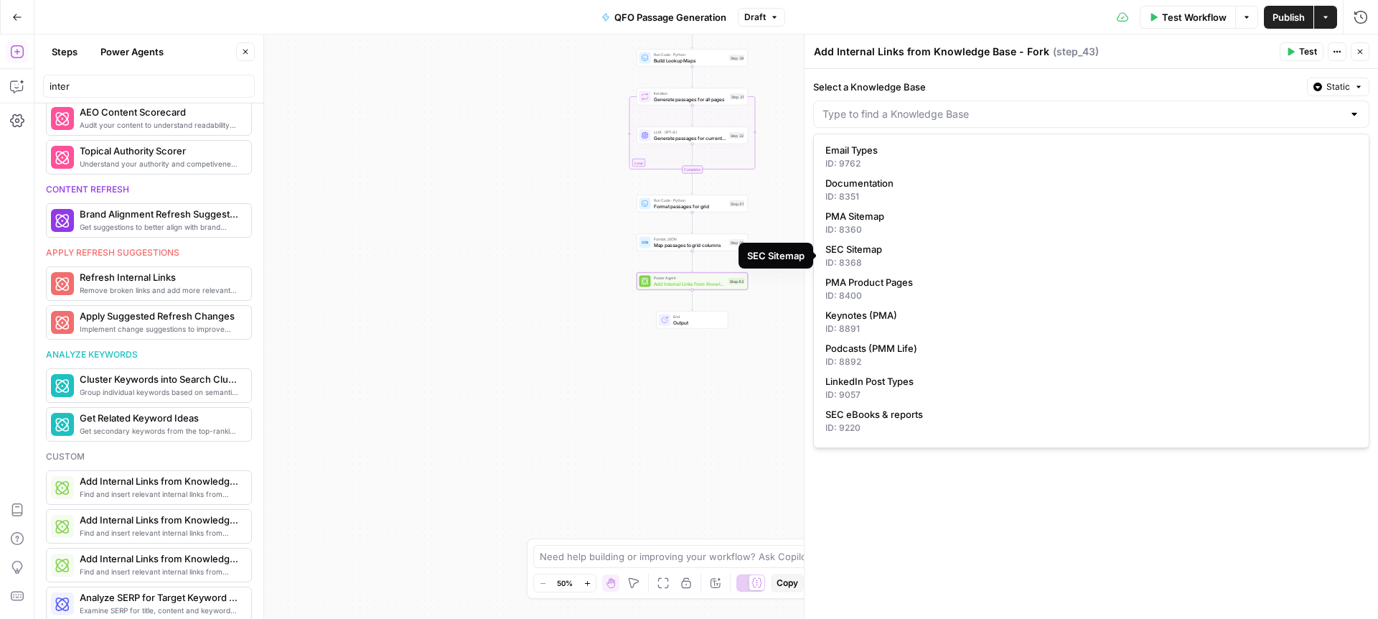
type input "SEC Sitemap"
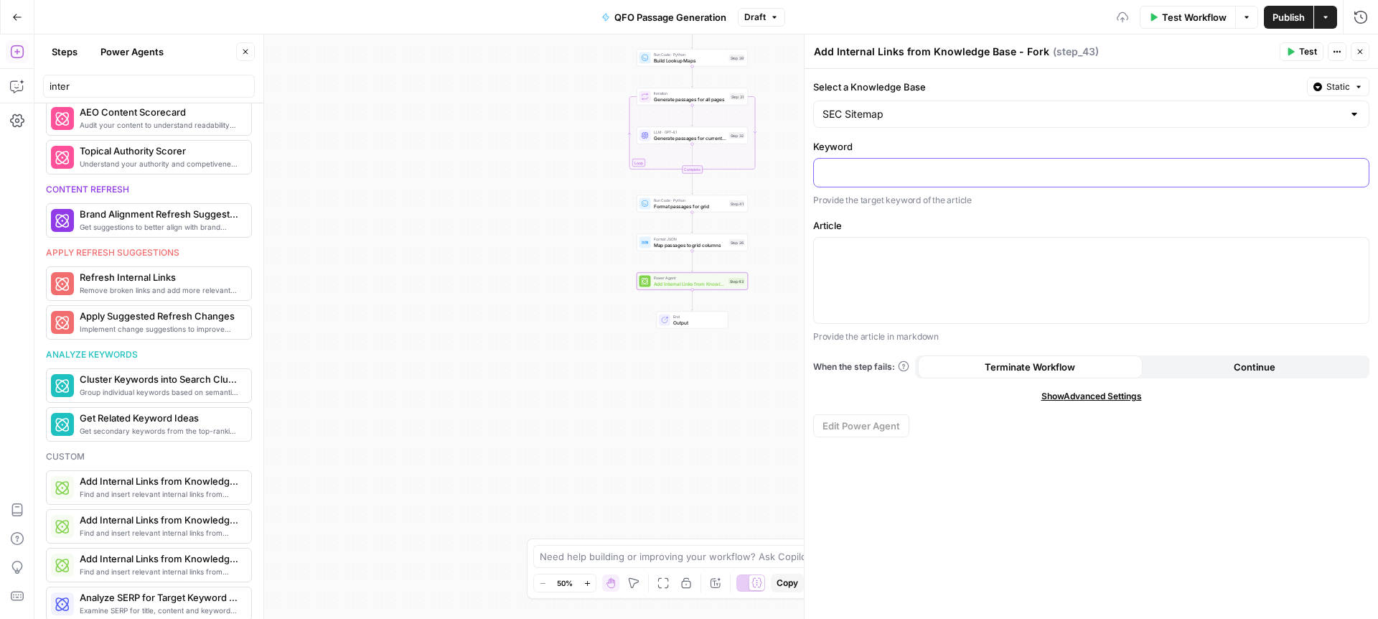
click at [873, 173] on p at bounding box center [1091, 171] width 538 height 14
click at [888, 265] on div at bounding box center [1091, 280] width 555 height 85
click at [1357, 49] on icon "button" at bounding box center [1360, 51] width 9 height 9
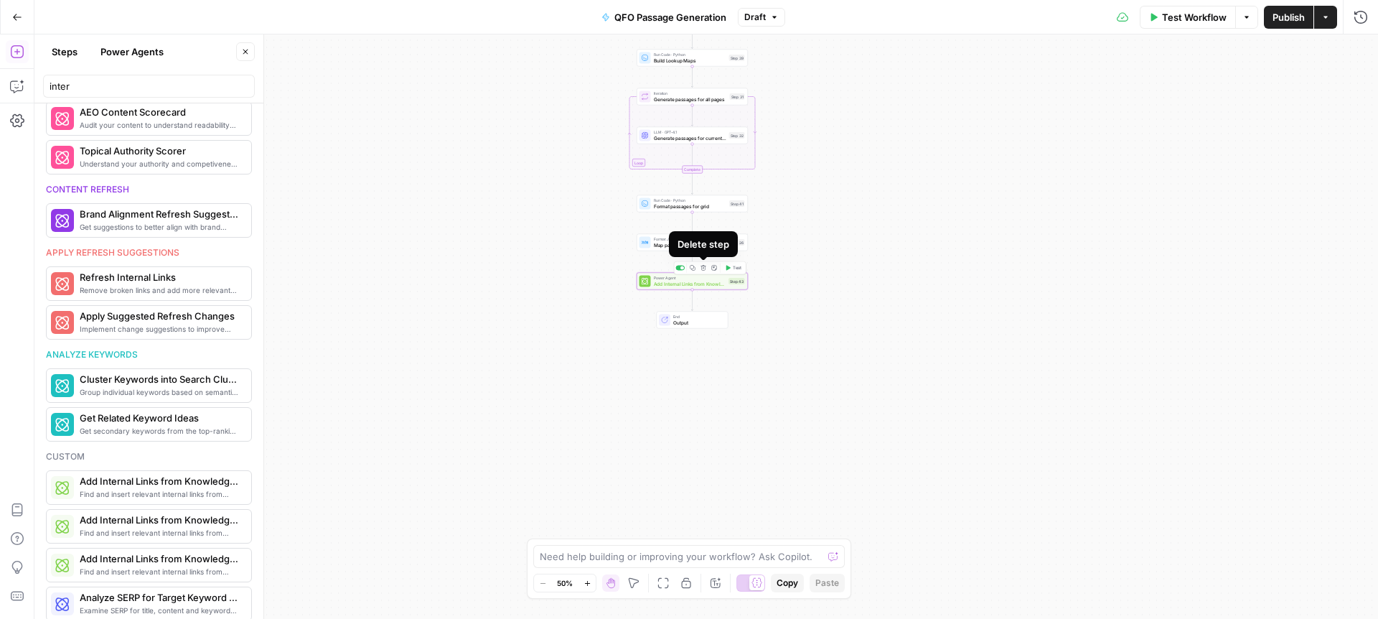
click at [703, 269] on icon "button" at bounding box center [703, 268] width 6 height 6
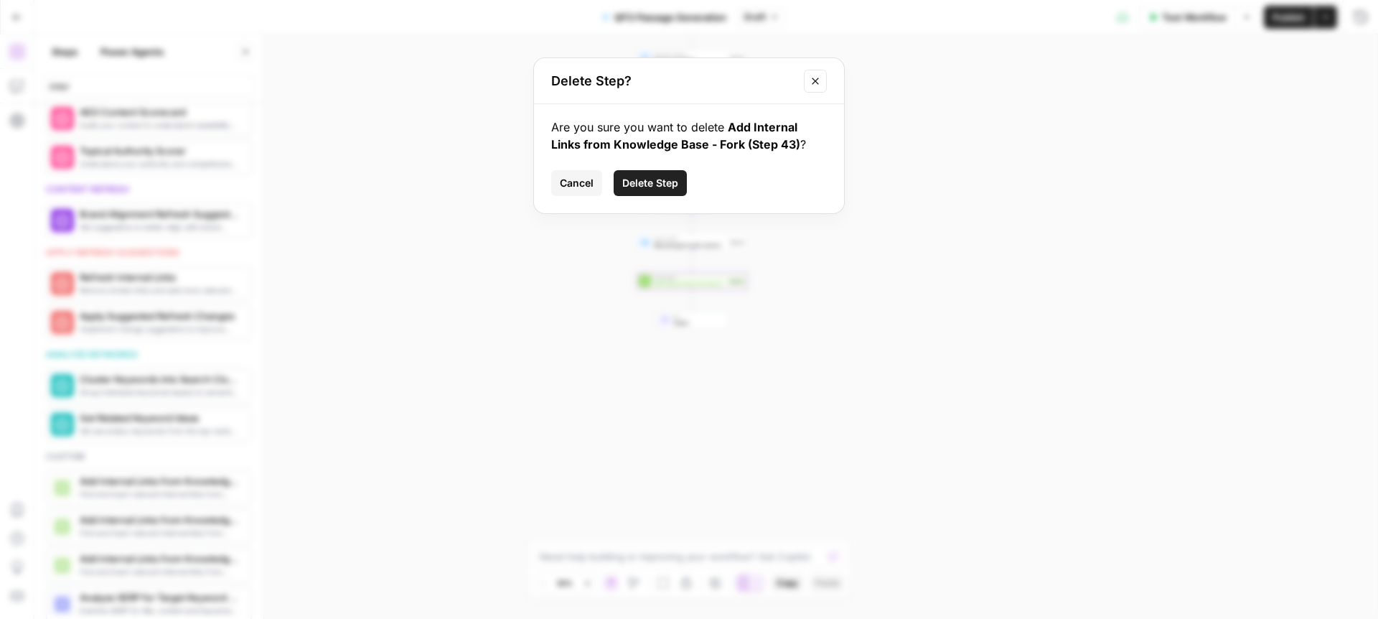
click at [667, 178] on span "Delete Step" at bounding box center [650, 183] width 56 height 14
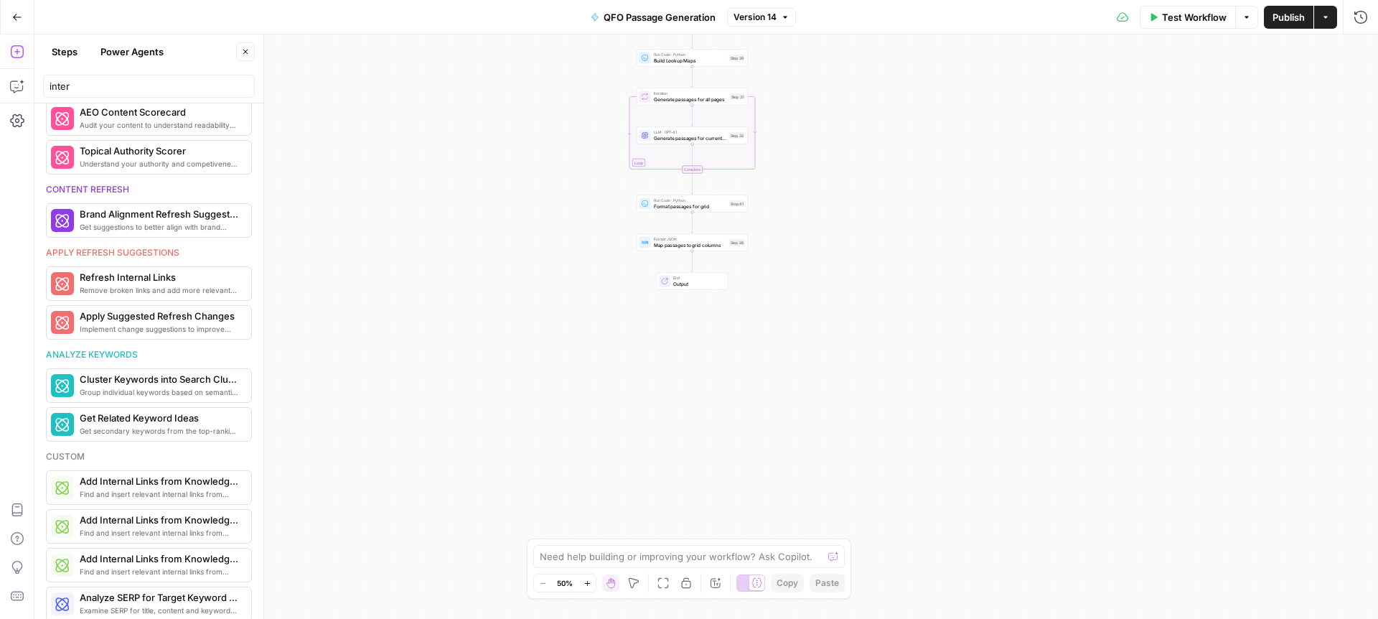
click at [1285, 11] on span "Publish" at bounding box center [1288, 17] width 32 height 14
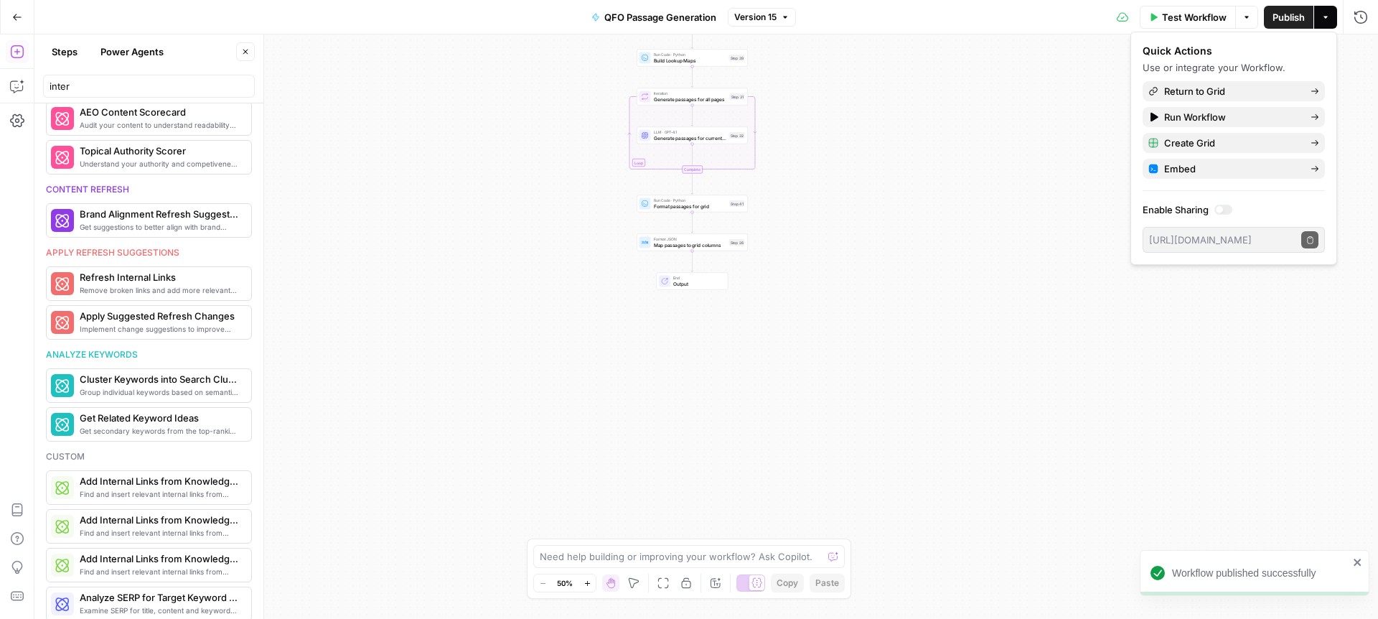
click at [980, 194] on div "Workflow Set Inputs Inputs SEO Research Semrush Keyword Magic Tool Step 4 Outpu…" at bounding box center [705, 326] width 1343 height 584
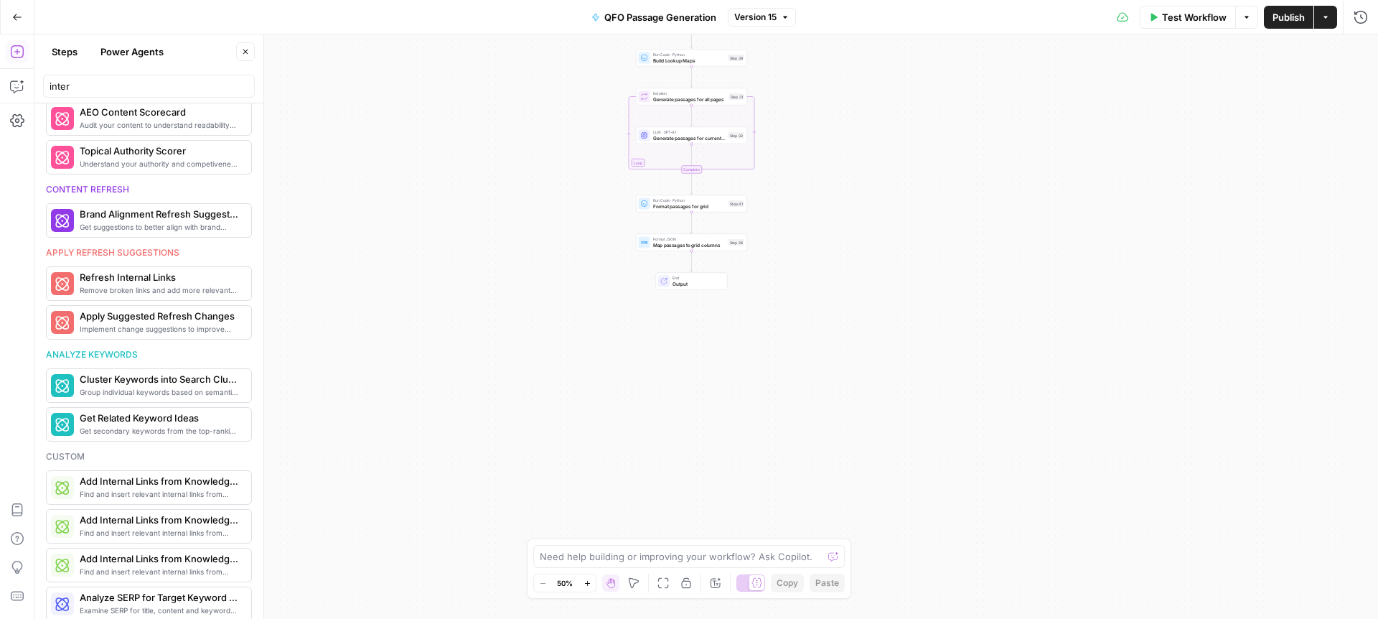
click at [16, 17] on icon "button" at bounding box center [17, 17] width 10 height 10
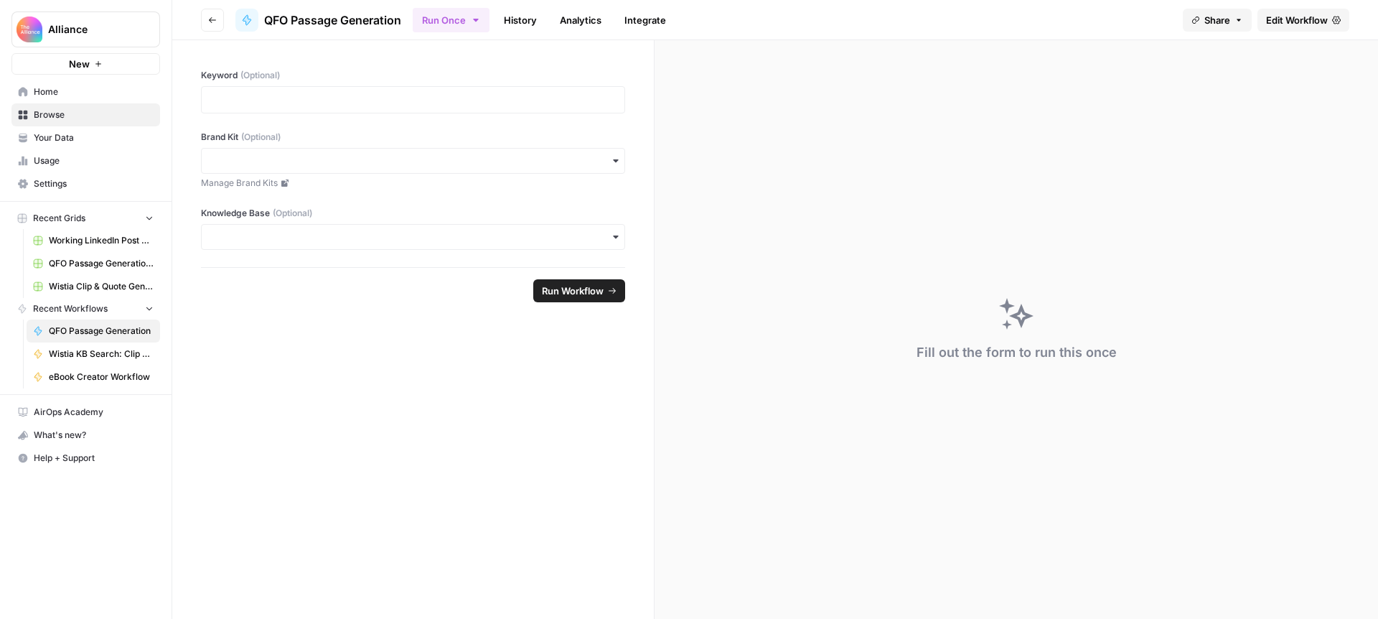
click at [47, 133] on span "Your Data" at bounding box center [94, 137] width 120 height 13
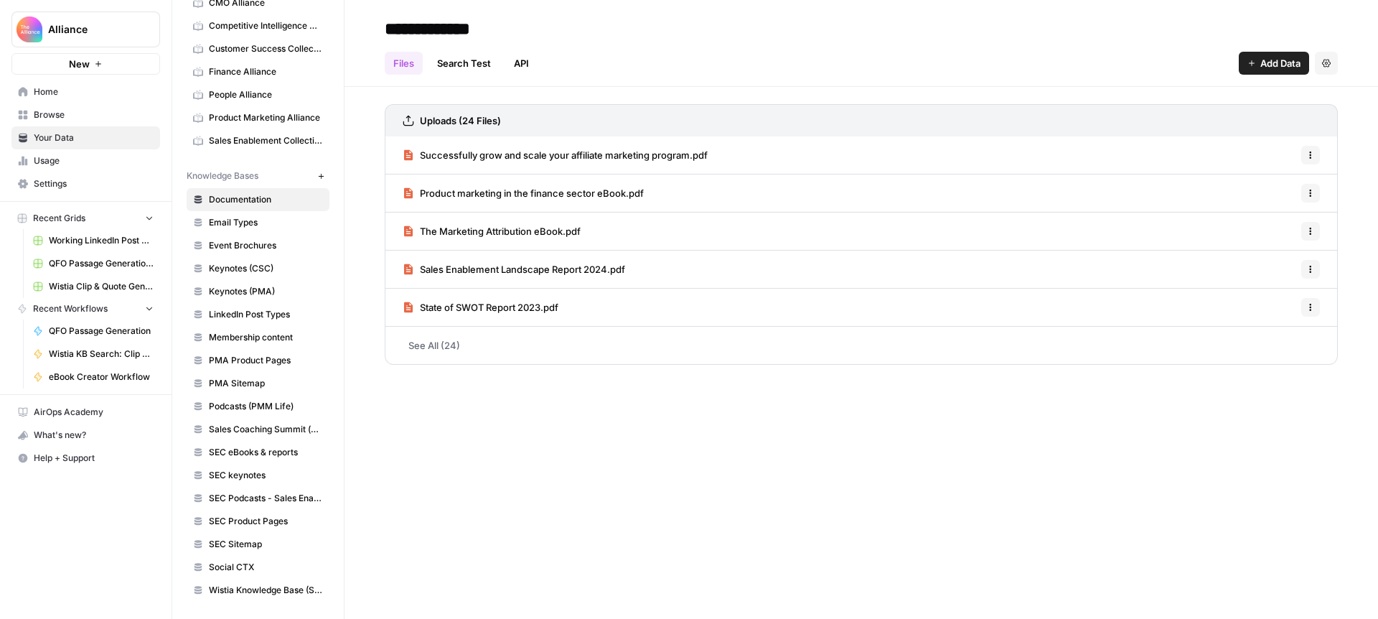
click at [240, 384] on span "PMA Sitemap" at bounding box center [266, 383] width 114 height 13
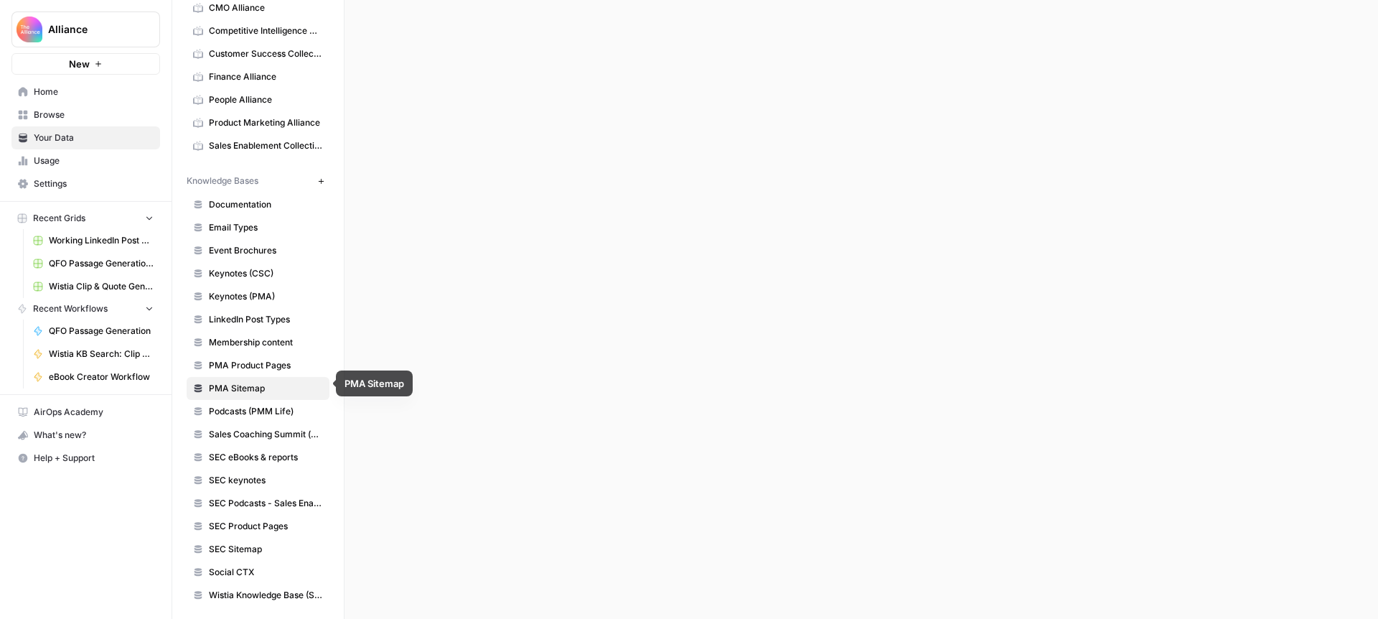
scroll to position [74, 0]
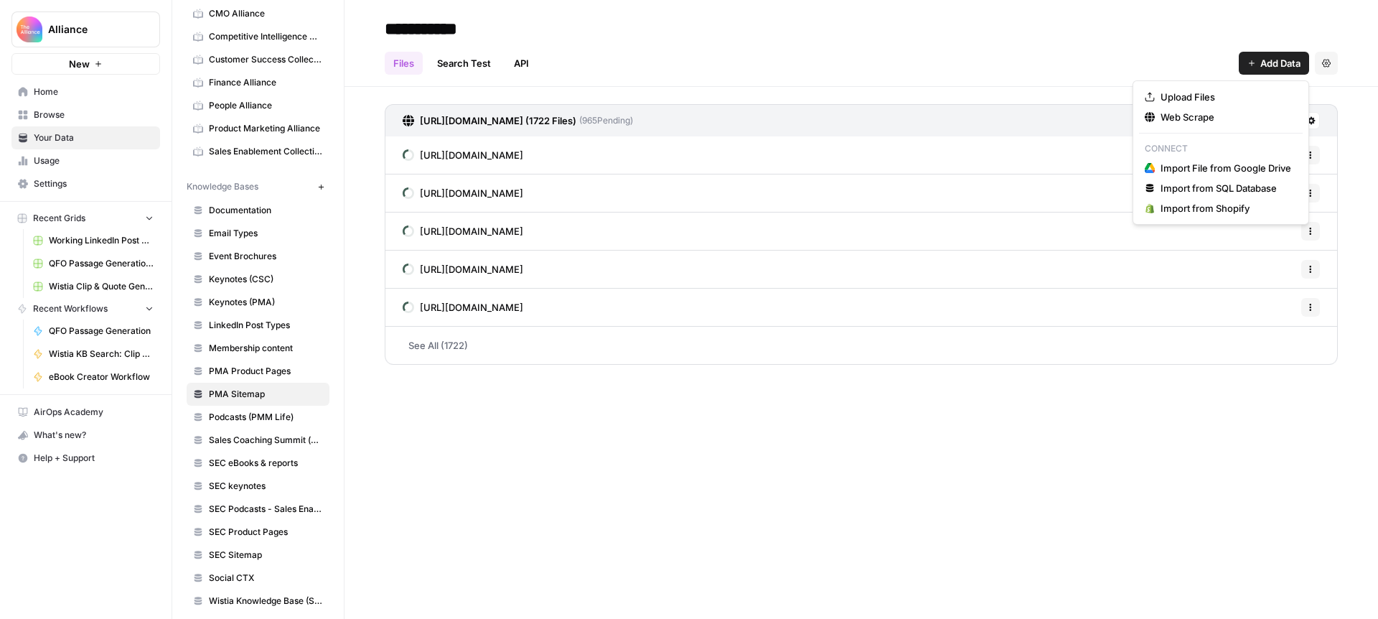
click at [1263, 67] on span "Add Data" at bounding box center [1280, 63] width 40 height 14
click at [1208, 93] on span "Upload Files" at bounding box center [1225, 97] width 131 height 14
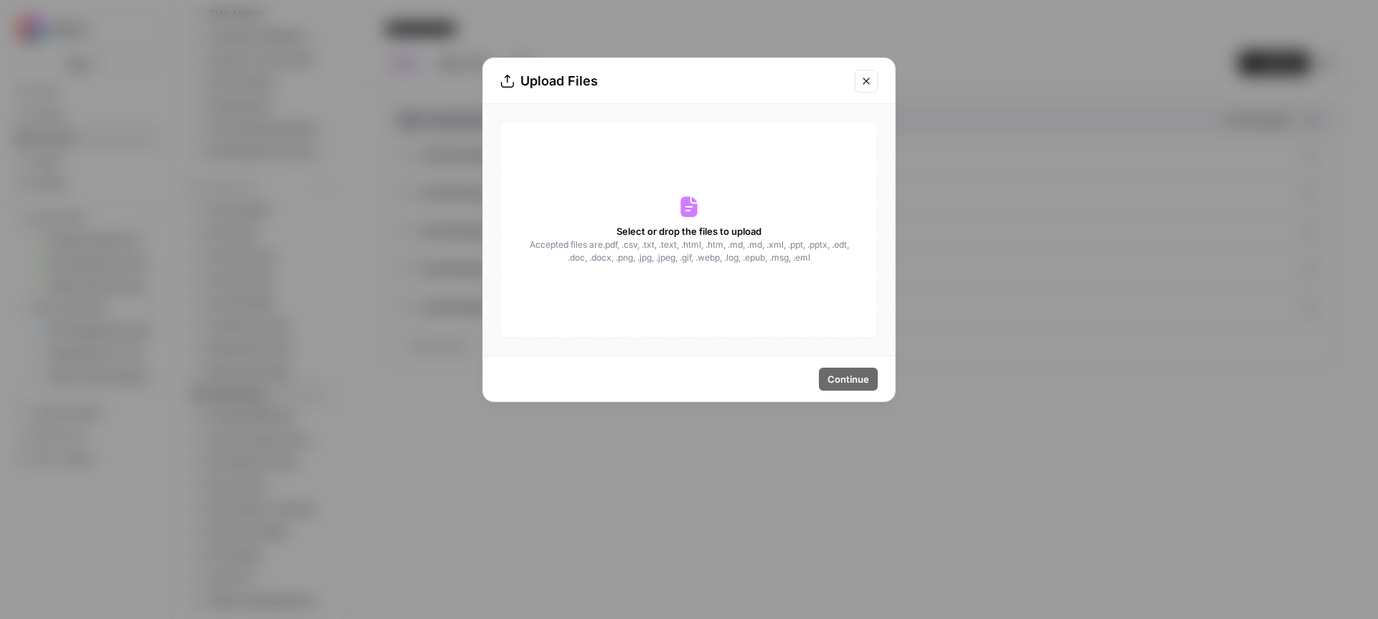
click at [865, 75] on icon "Close modal" at bounding box center [865, 80] width 11 height 11
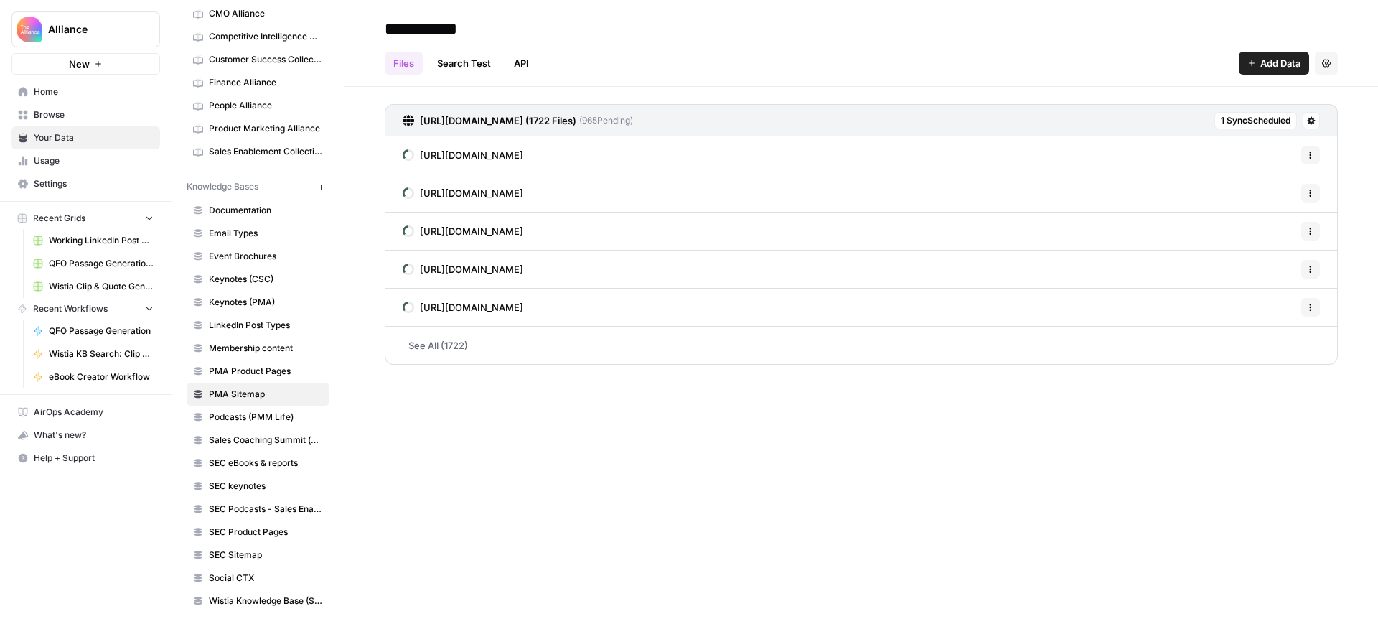
drag, startPoint x: 235, startPoint y: 548, endPoint x: 326, endPoint y: 520, distance: 95.3
click at [235, 548] on link "SEC Sitemap" at bounding box center [258, 554] width 143 height 23
click at [1316, 121] on button at bounding box center [1311, 120] width 17 height 17
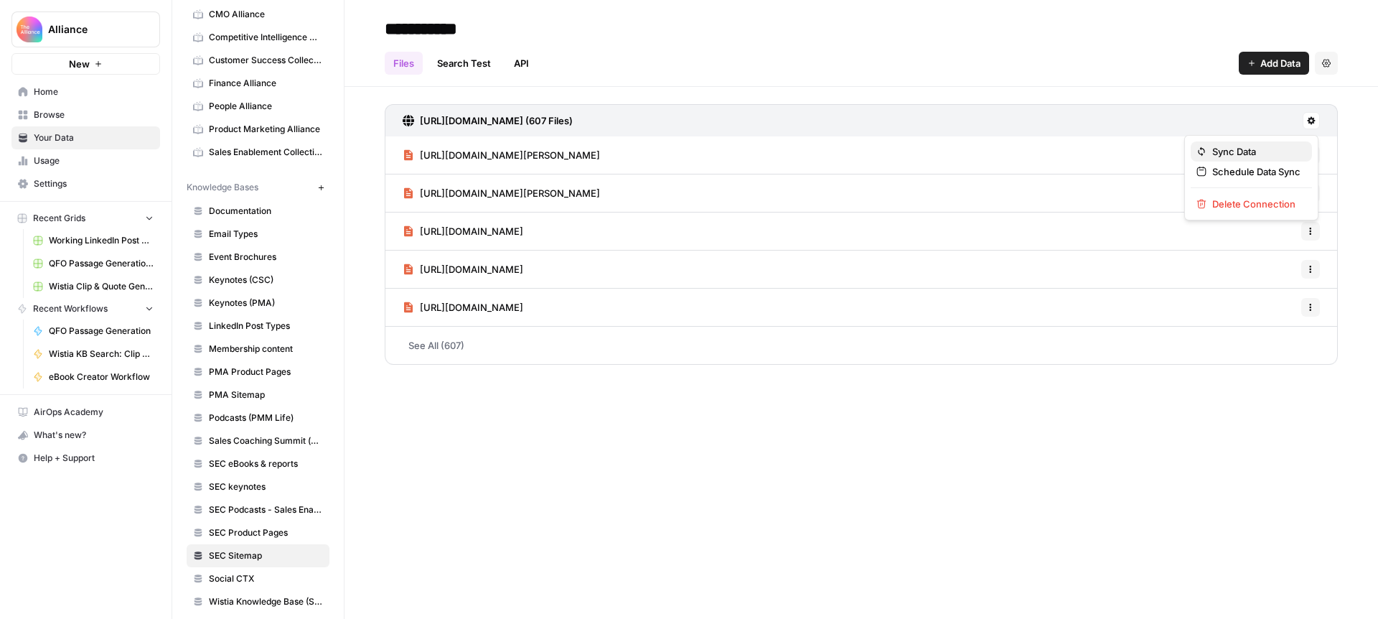
click at [1249, 155] on span "Sync Data" at bounding box center [1256, 151] width 88 height 14
click at [240, 532] on span "SEC Product Pages" at bounding box center [266, 532] width 114 height 13
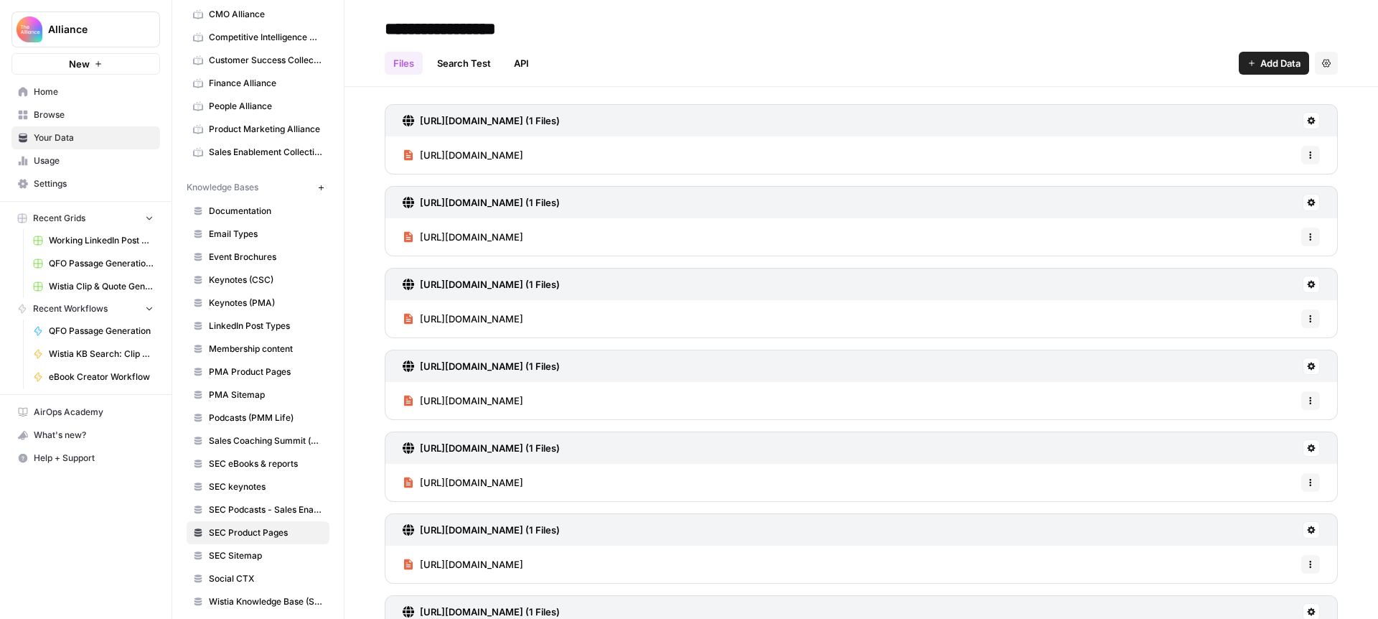
click at [43, 87] on span "Home" at bounding box center [94, 91] width 120 height 13
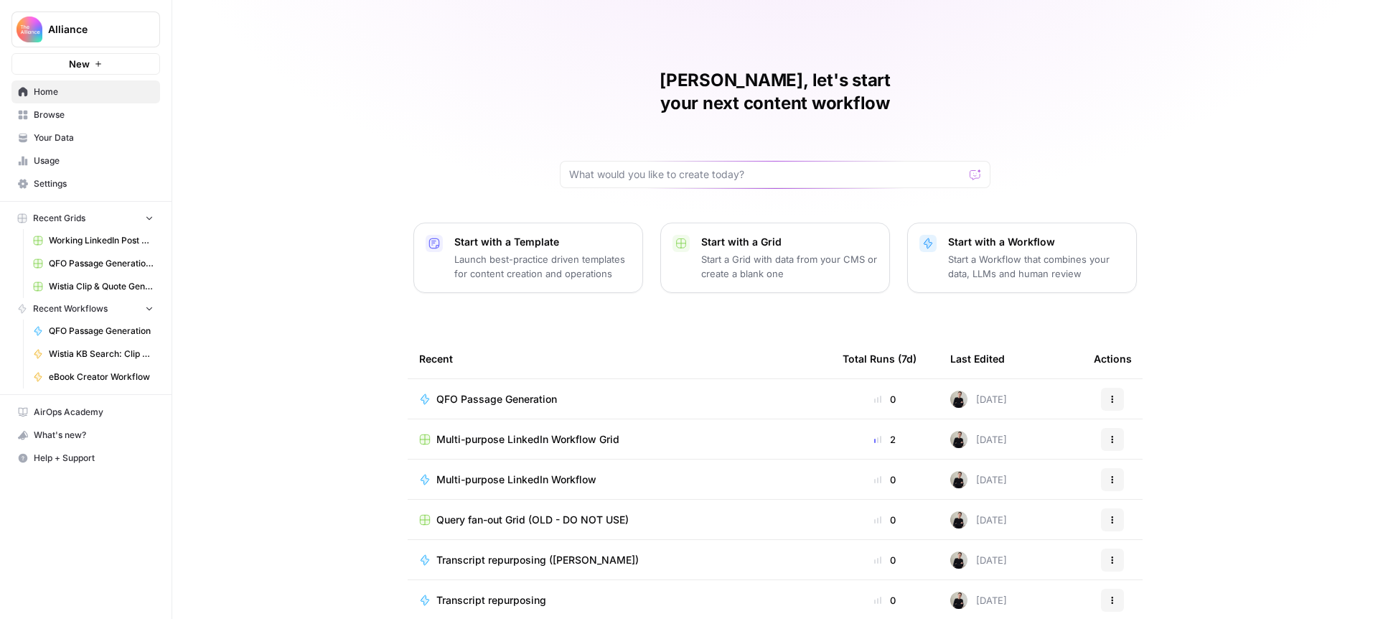
scroll to position [10, 0]
